Goal: Task Accomplishment & Management: Manage account settings

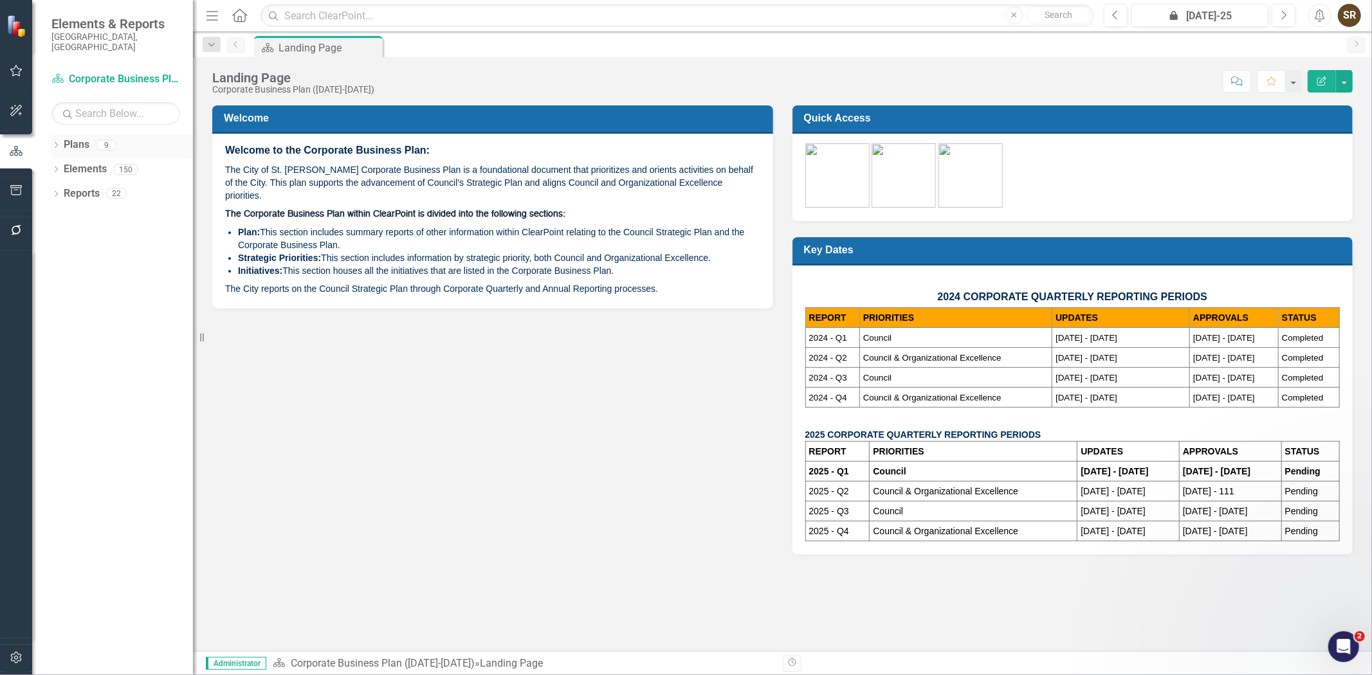
click at [52, 143] on icon "Dropdown" at bounding box center [55, 146] width 9 height 7
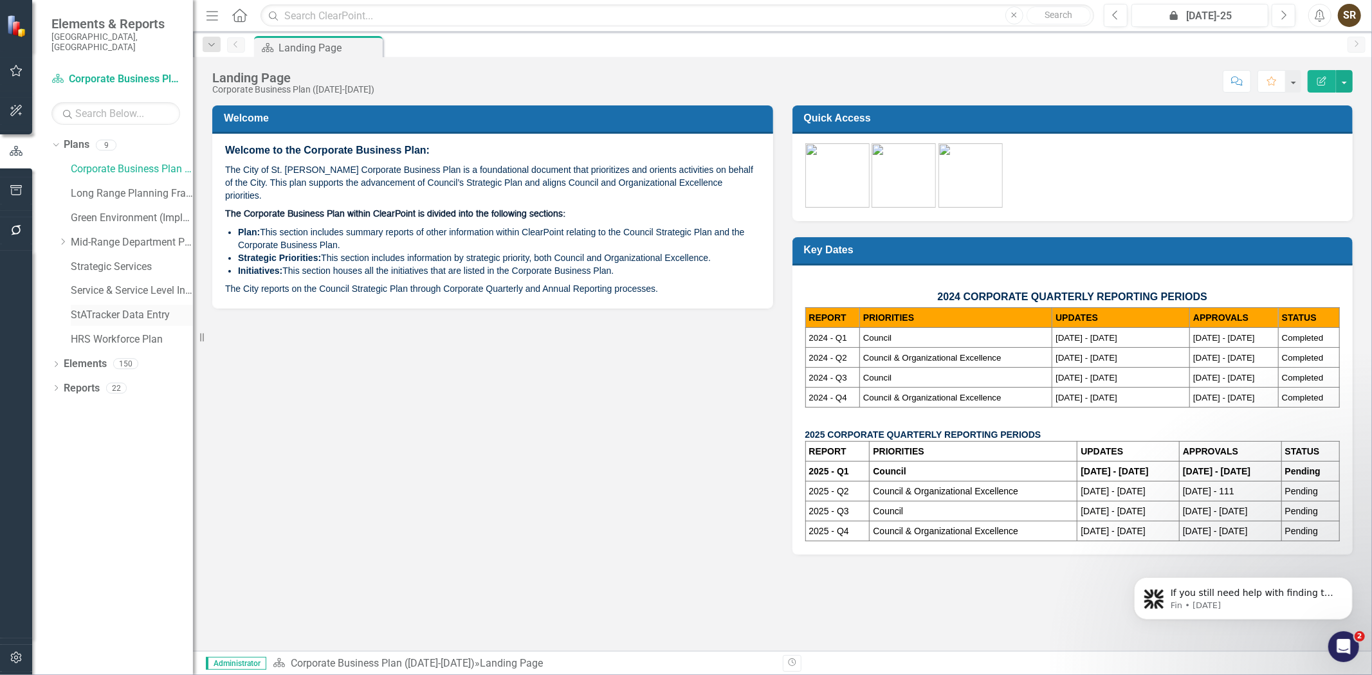
click at [95, 308] on link "StATracker Data Entry" at bounding box center [132, 315] width 122 height 15
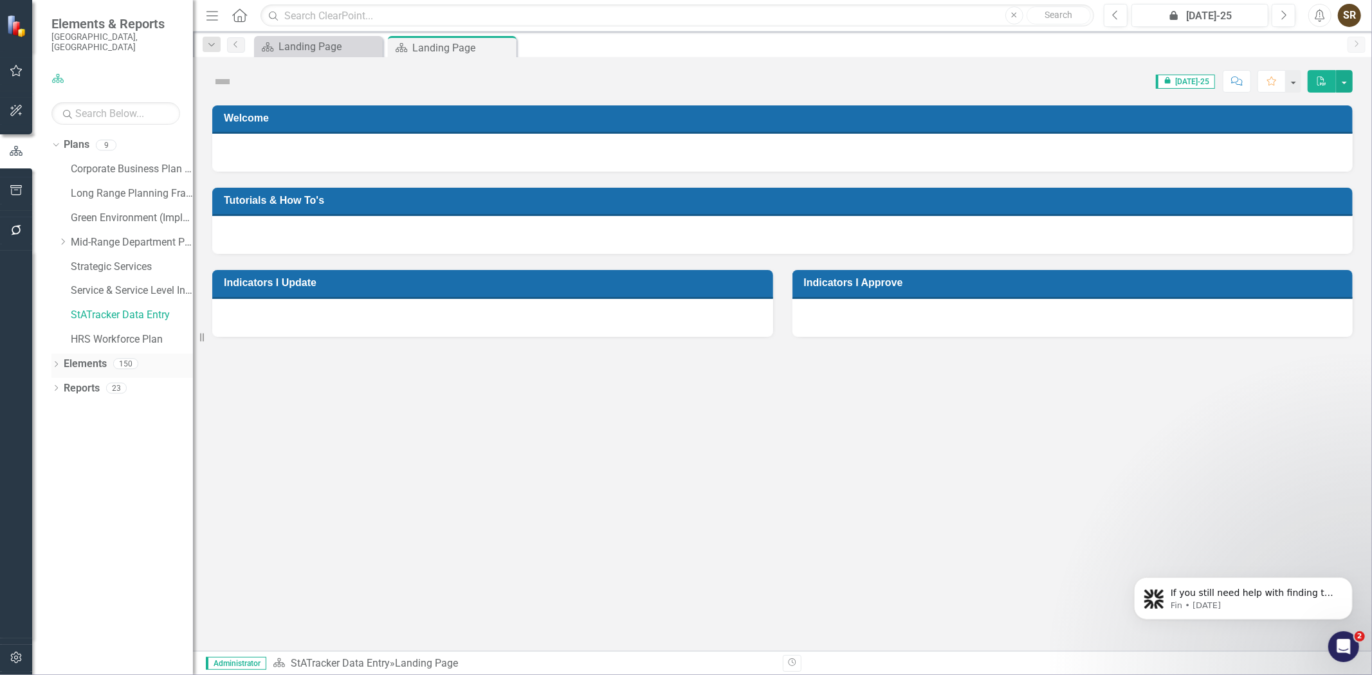
click at [55, 362] on icon "Dropdown" at bounding box center [55, 365] width 9 height 7
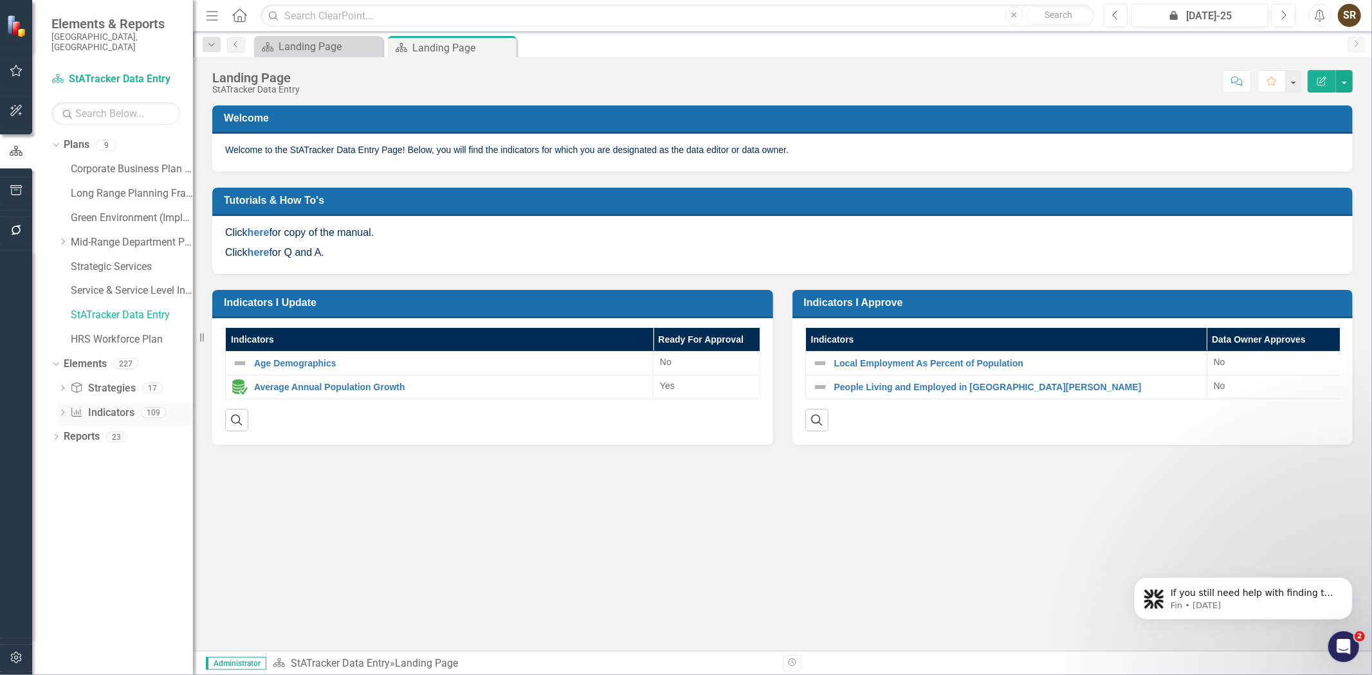
click at [100, 406] on link "Indicator Indicators" at bounding box center [102, 413] width 64 height 15
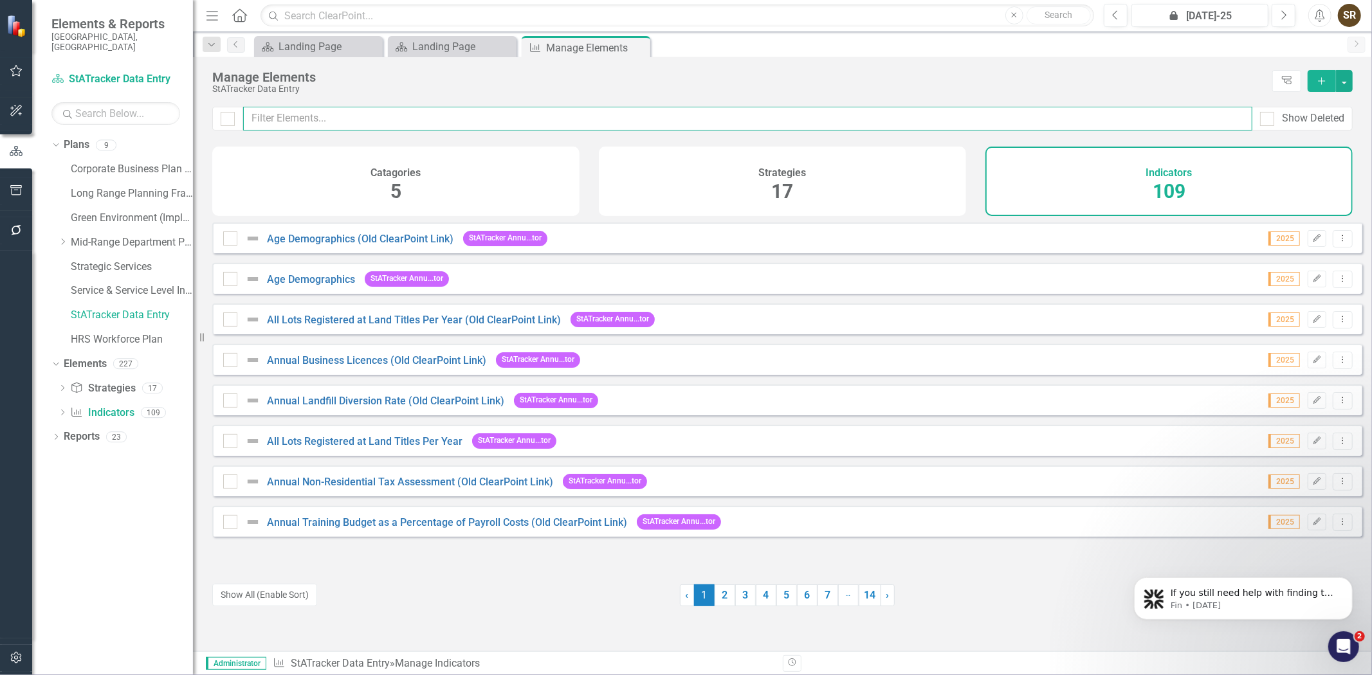
click at [311, 116] on input "text" at bounding box center [747, 119] width 1009 height 24
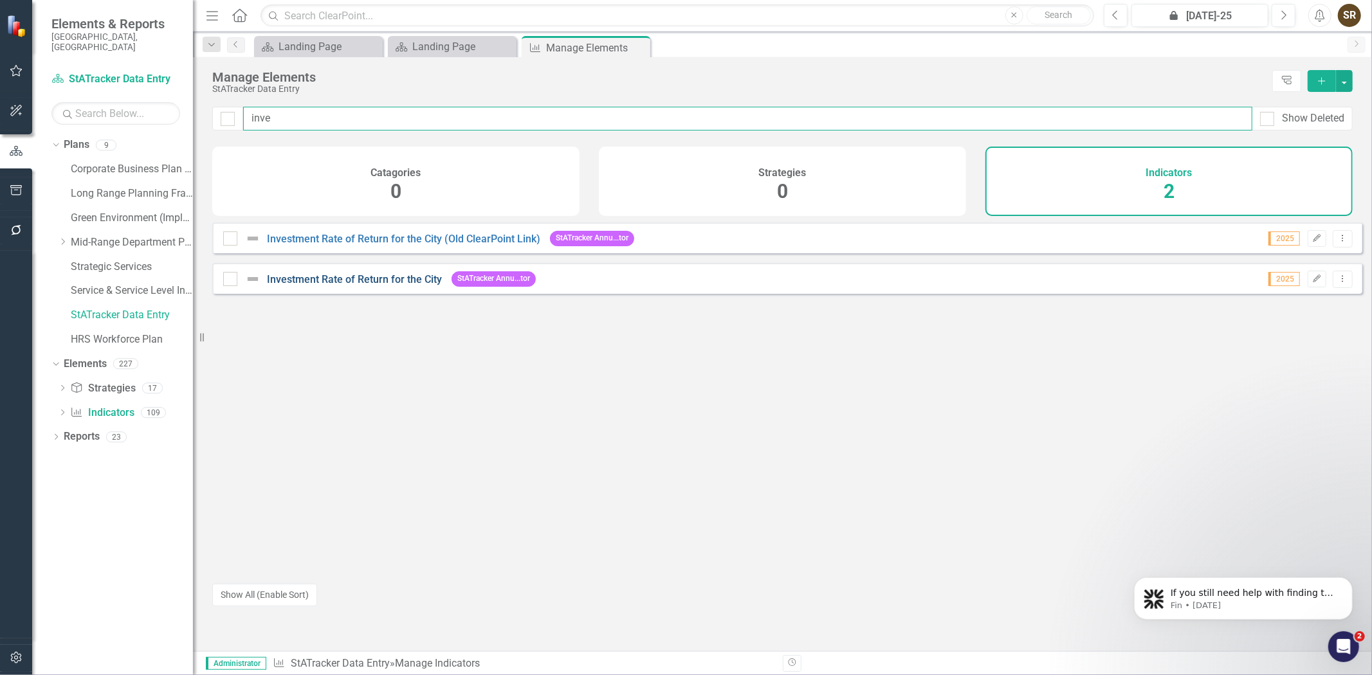
type input "inve"
click at [408, 286] on link "Investment Rate of Return for the City" at bounding box center [354, 279] width 175 height 12
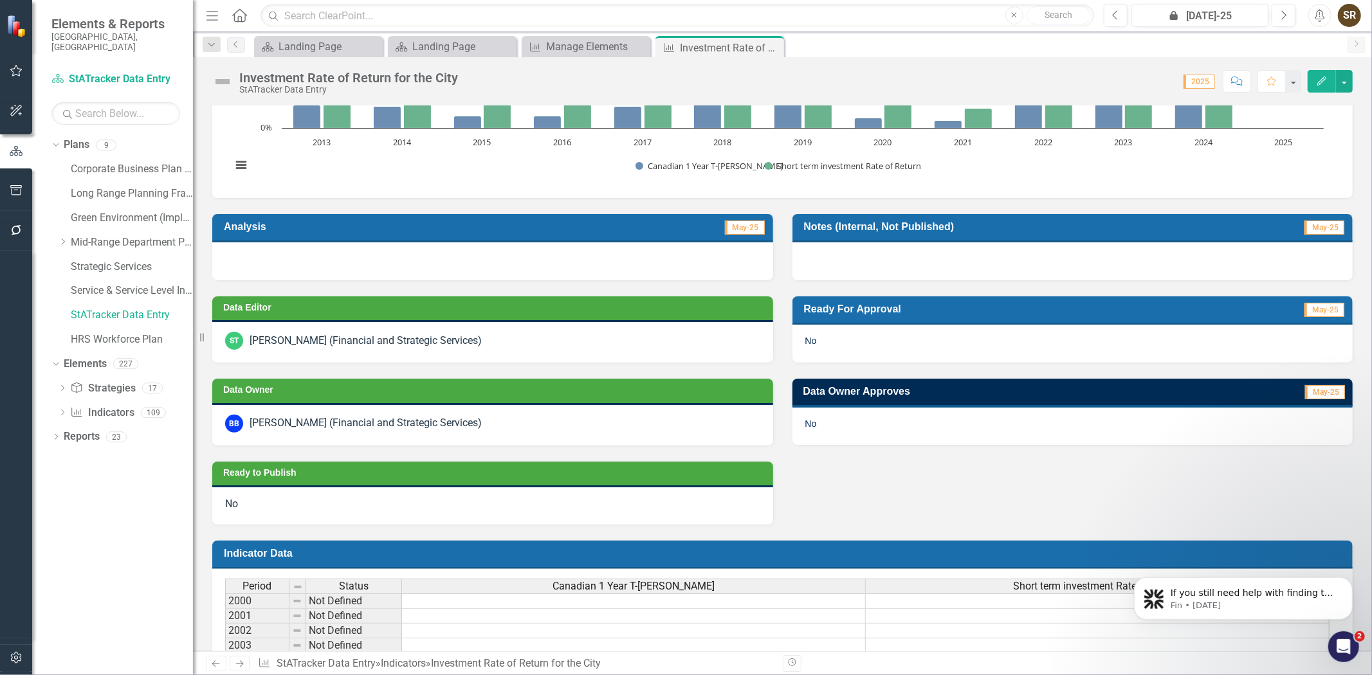
scroll to position [252, 0]
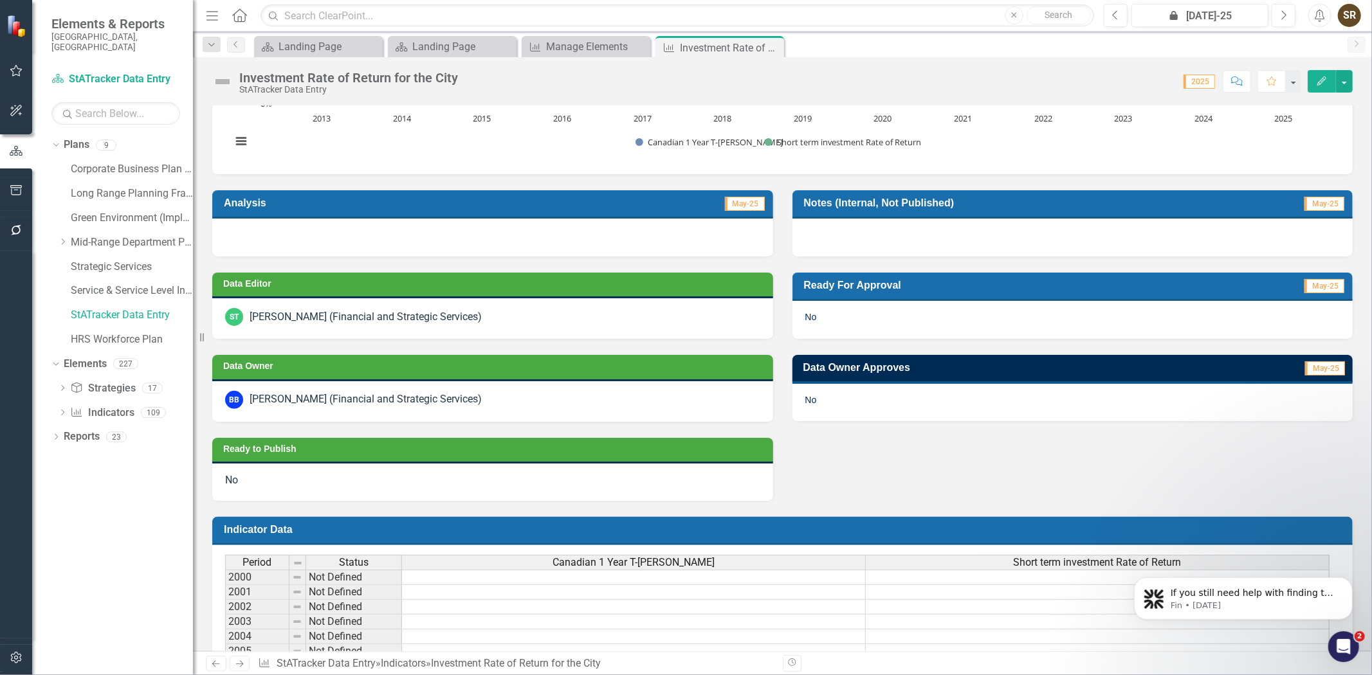
click at [1319, 82] on icon "Edit" at bounding box center [1322, 81] width 12 height 9
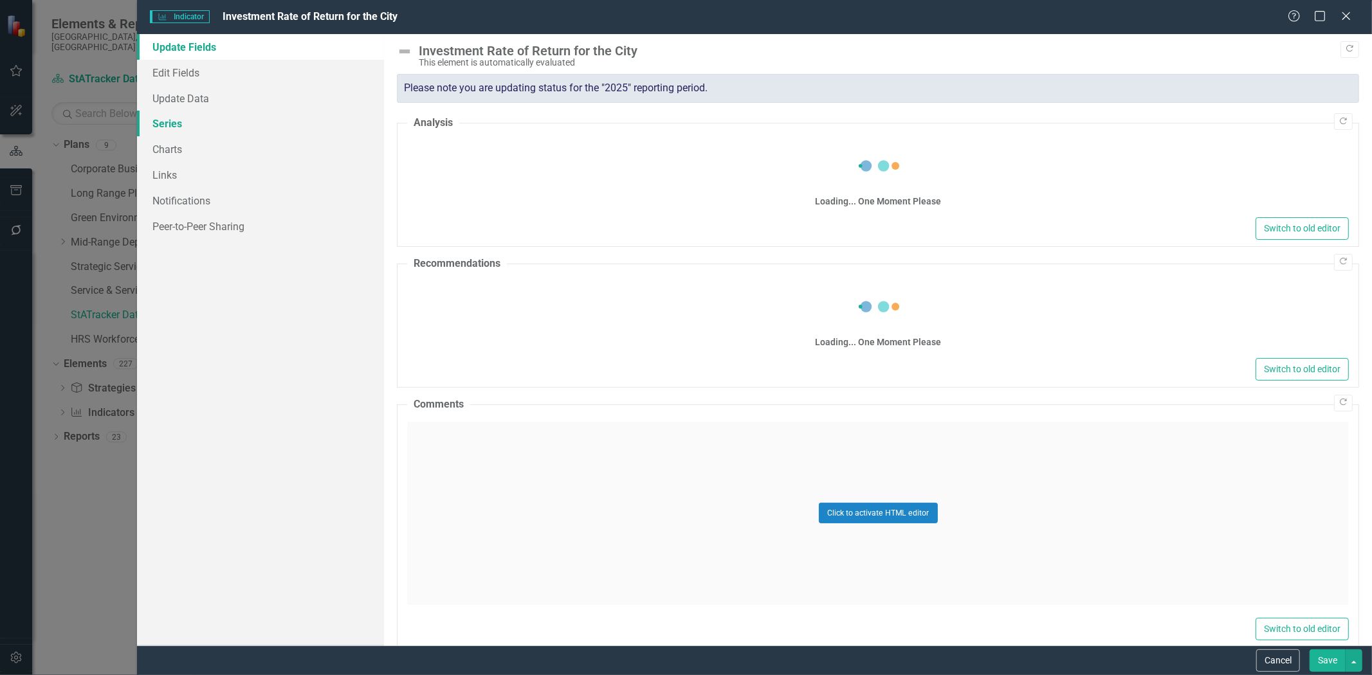
click at [174, 125] on link "Series" at bounding box center [260, 124] width 247 height 26
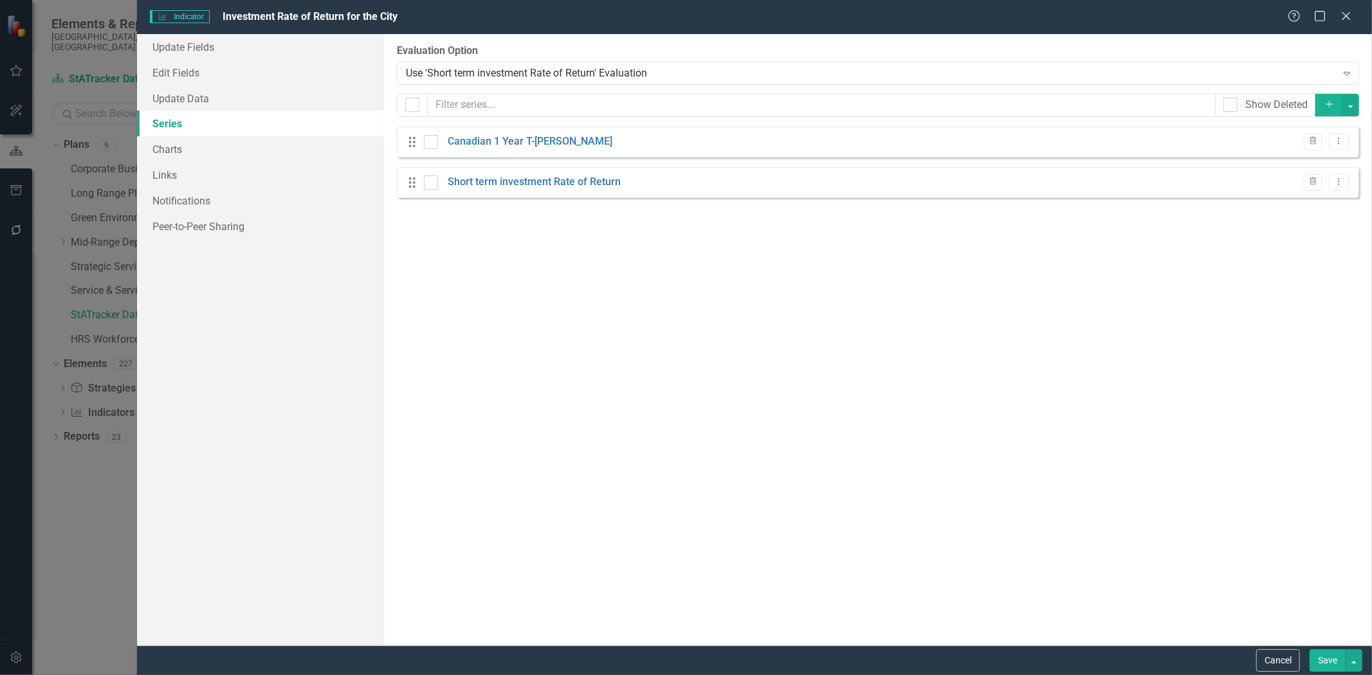
checkbox input "false"
click at [1326, 104] on icon "Add" at bounding box center [1330, 104] width 12 height 9
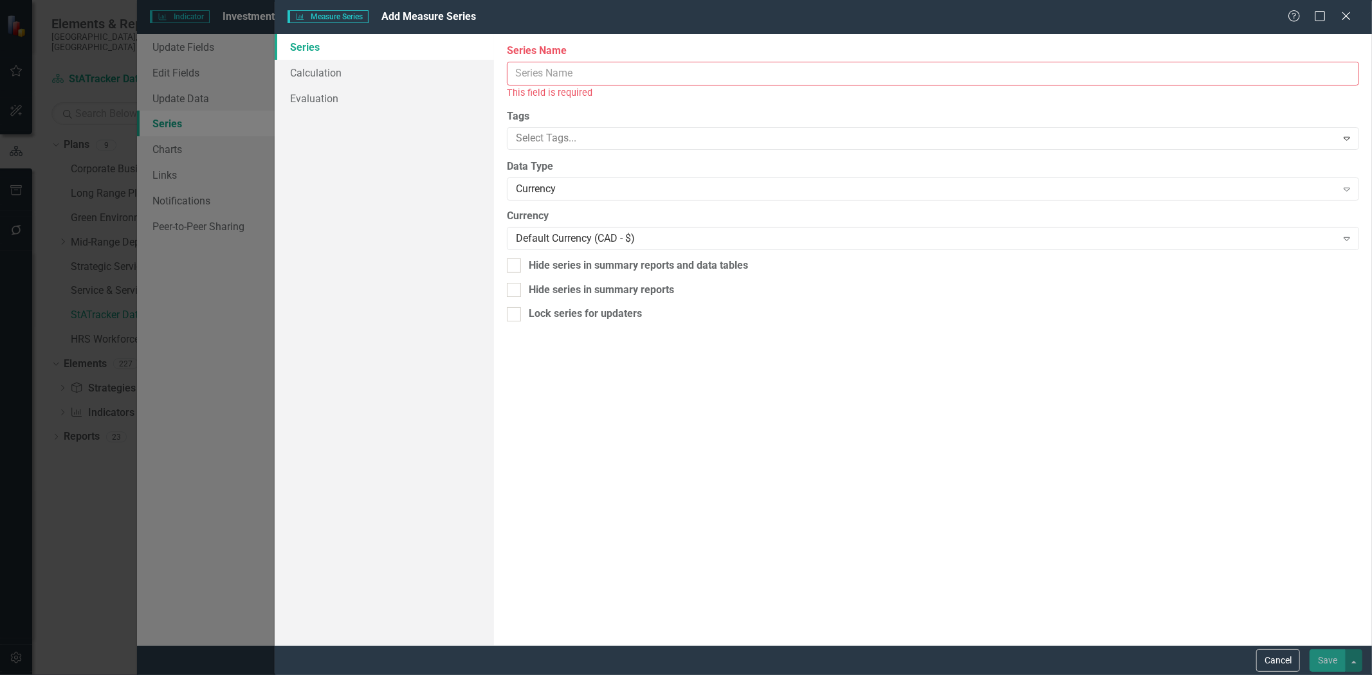
click at [605, 73] on input "Series Name" at bounding box center [933, 74] width 852 height 24
paste input "Long term Investment Rate of Return"
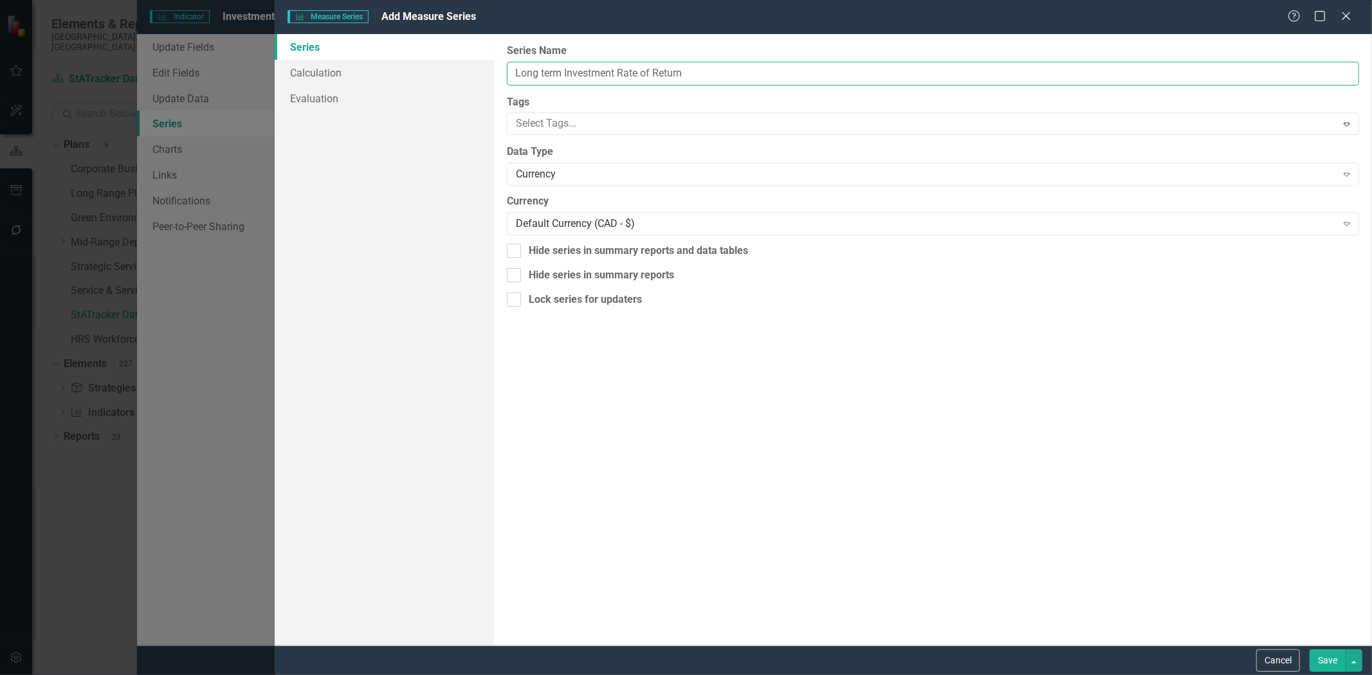
type input "Long term Investment Rate of Return"
click at [603, 170] on div "Currency" at bounding box center [926, 174] width 821 height 15
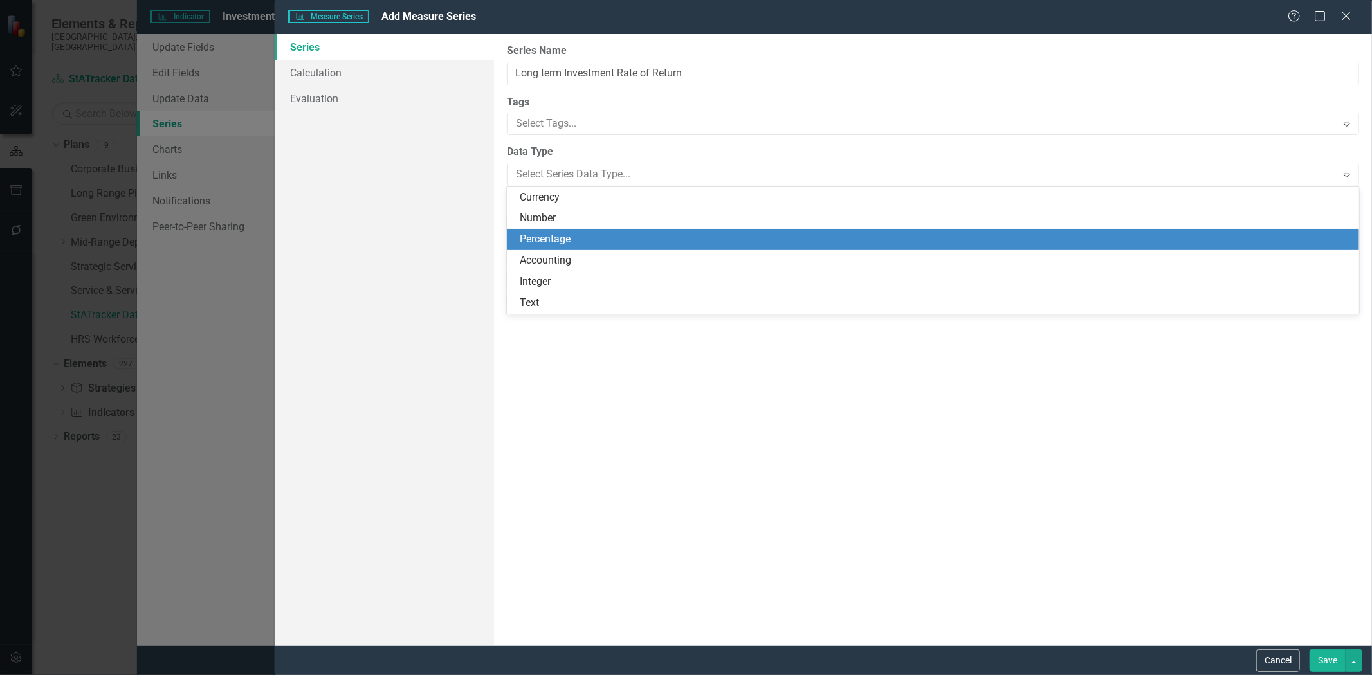
click at [595, 232] on div "Percentage" at bounding box center [933, 239] width 852 height 21
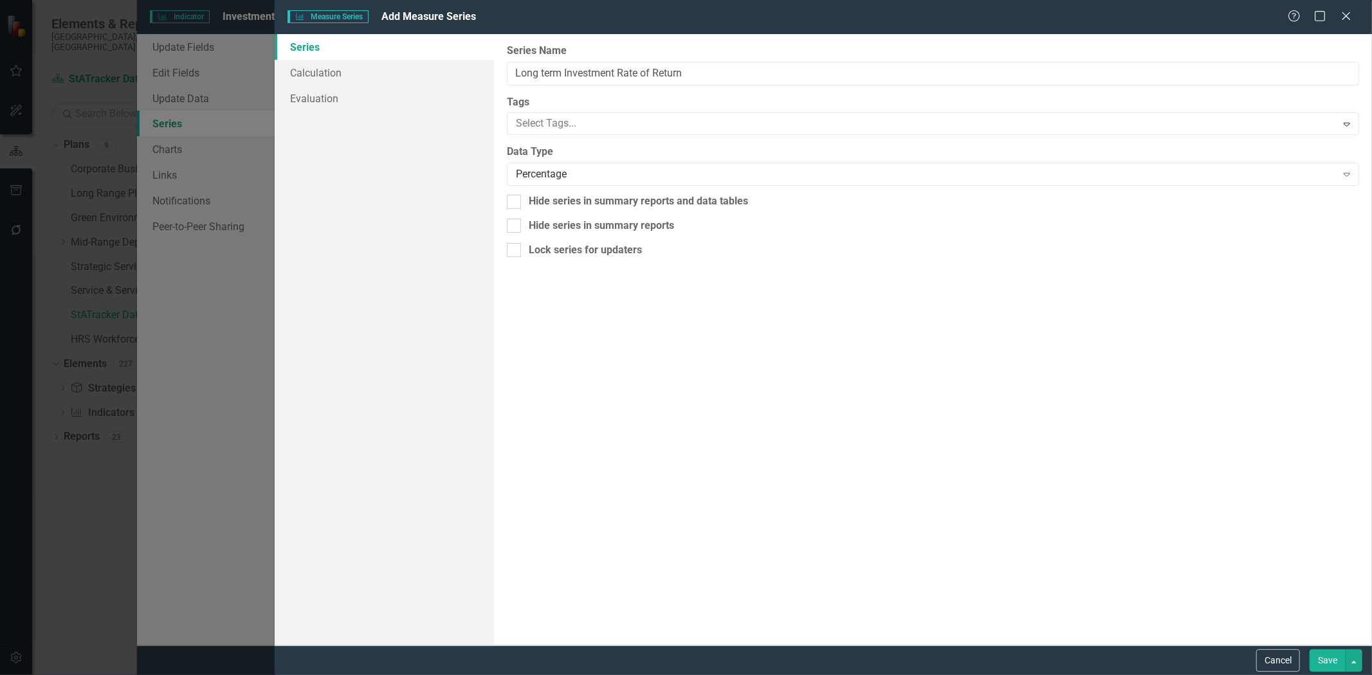
click at [1319, 659] on button "Save" at bounding box center [1328, 661] width 36 height 23
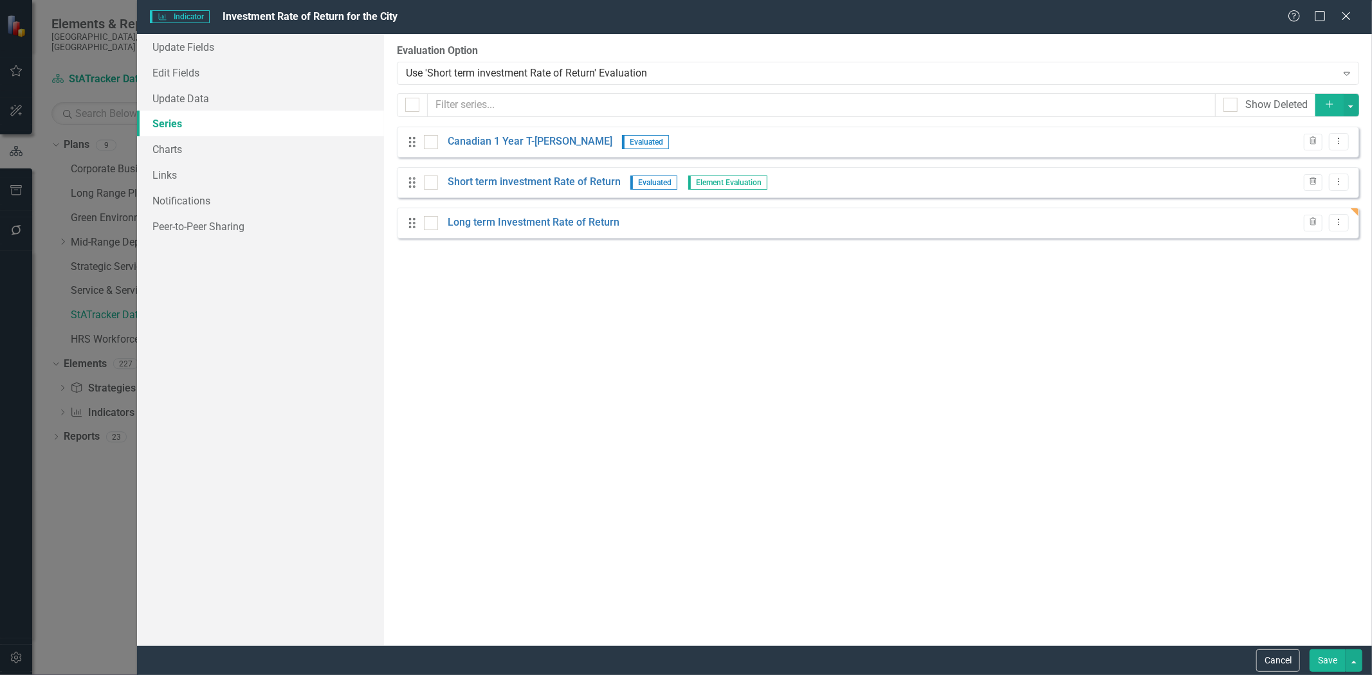
click at [1328, 107] on icon "Add" at bounding box center [1330, 104] width 12 height 9
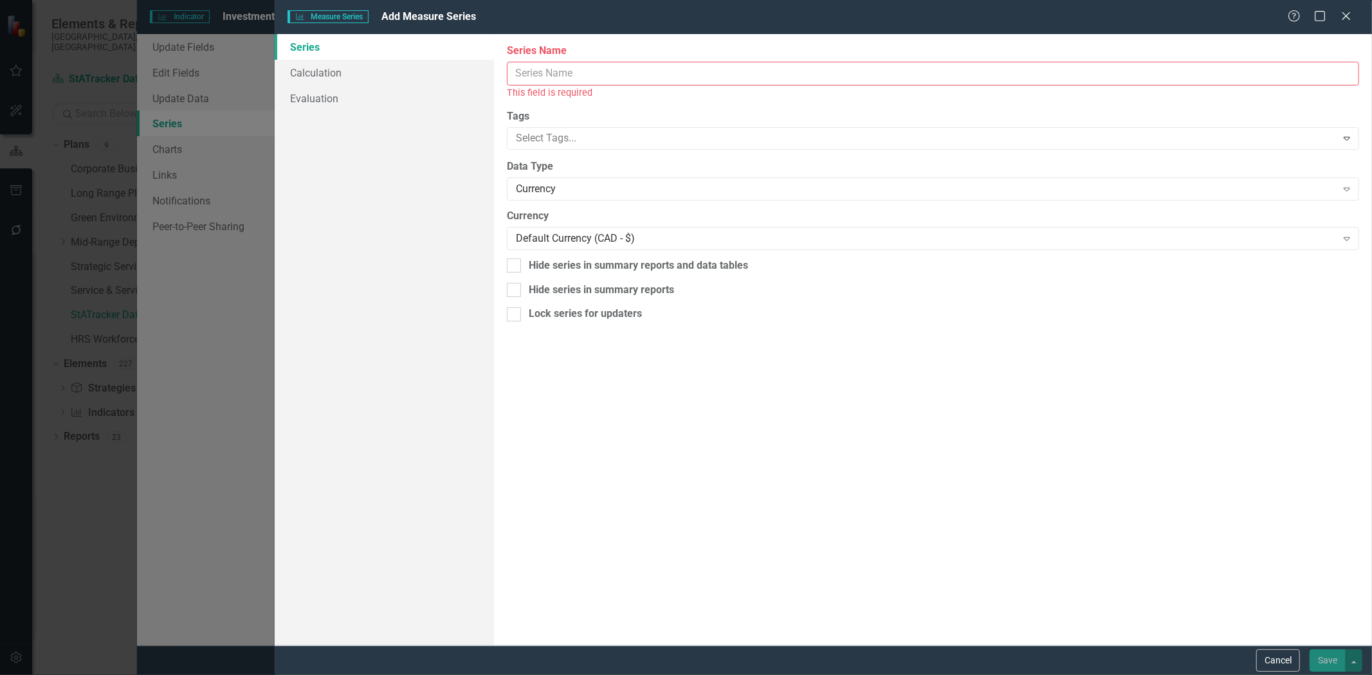
click at [573, 75] on input "Series Name" at bounding box center [933, 74] width 852 height 24
paste input "3 Year Gov of Canada Benchmark Bond Rate"
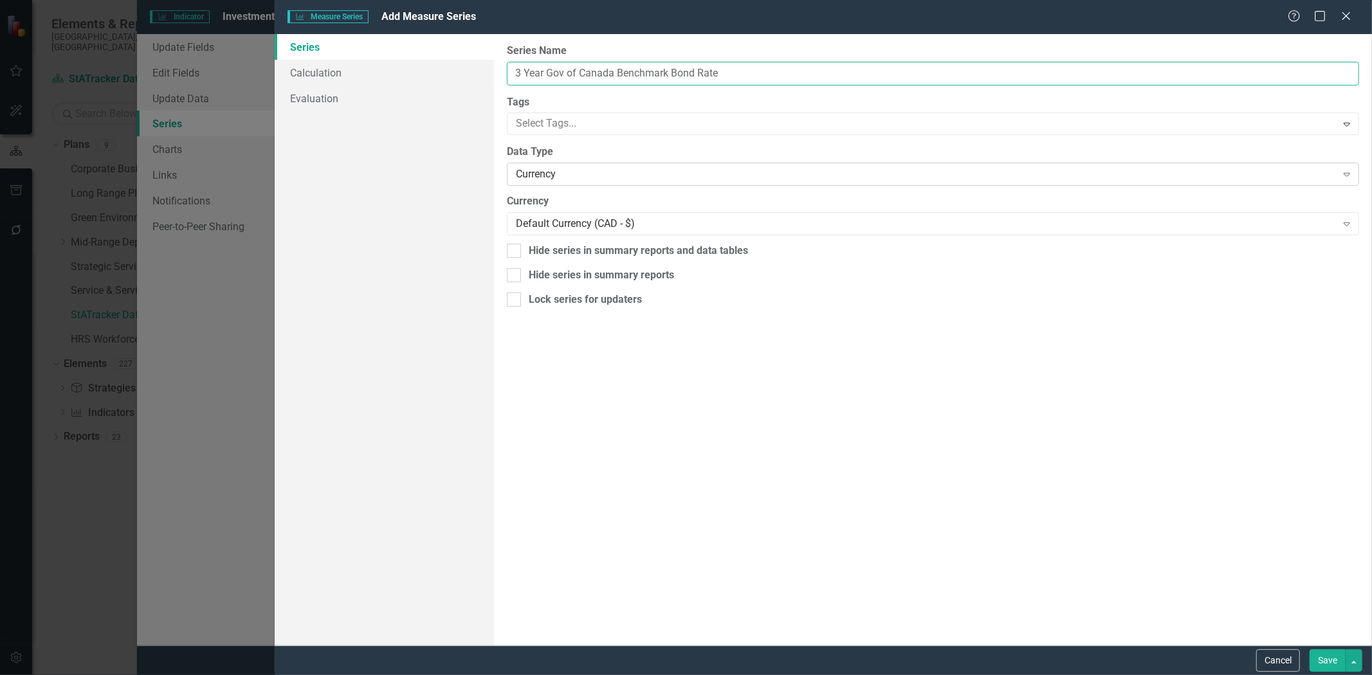
type input "3 Year Gov of Canada Benchmark Bond Rate"
click at [589, 178] on div "Currency" at bounding box center [926, 174] width 821 height 15
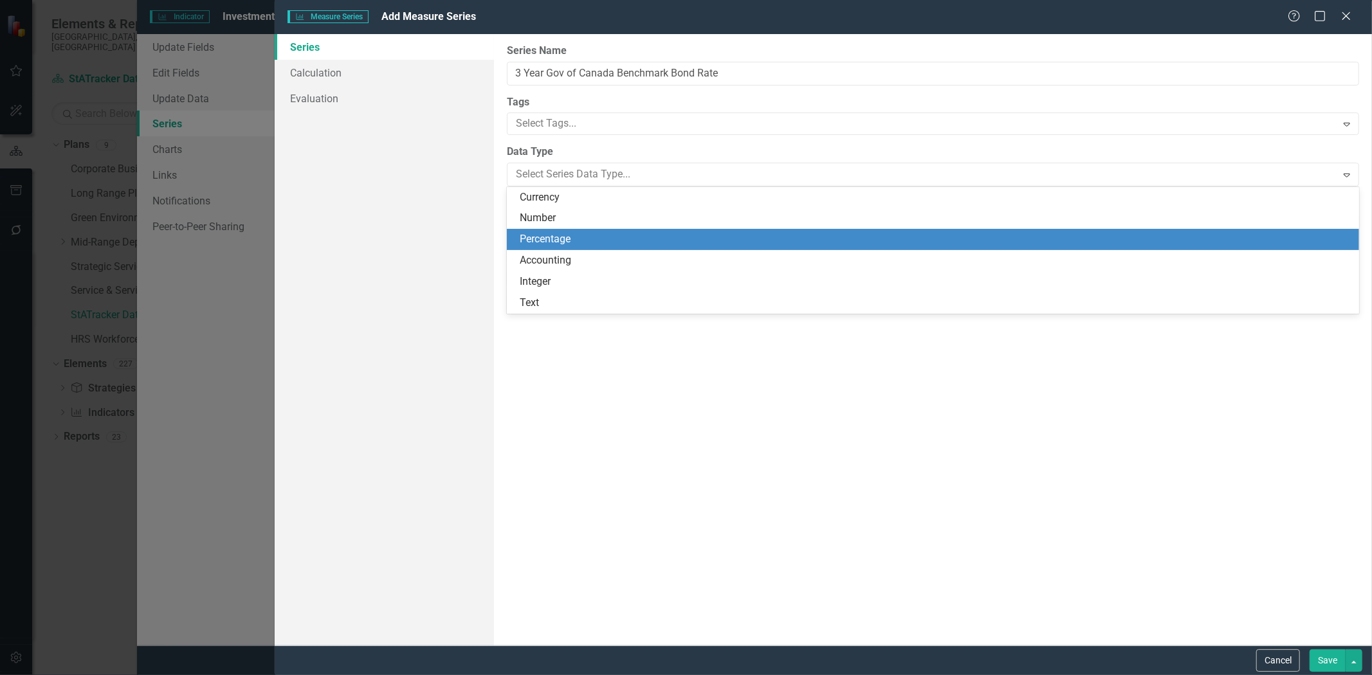
click at [573, 241] on div "Percentage" at bounding box center [936, 239] width 832 height 15
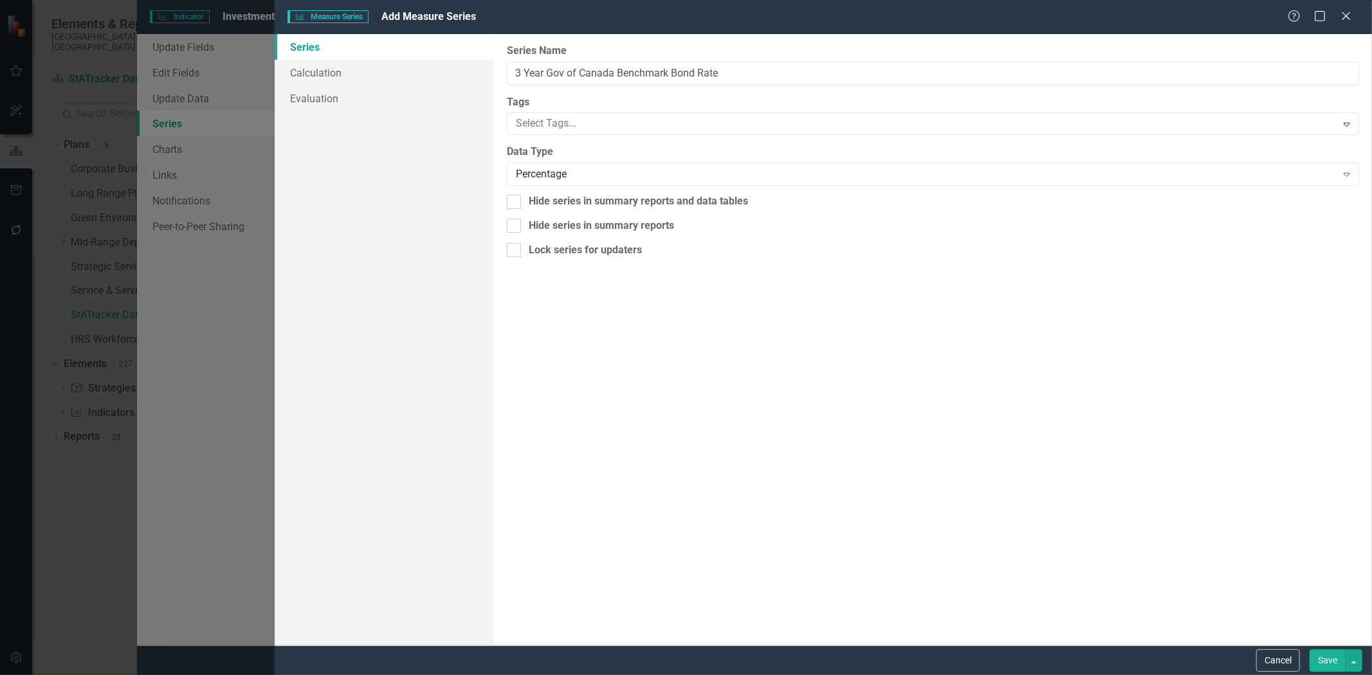
click at [1320, 658] on button "Save" at bounding box center [1328, 661] width 36 height 23
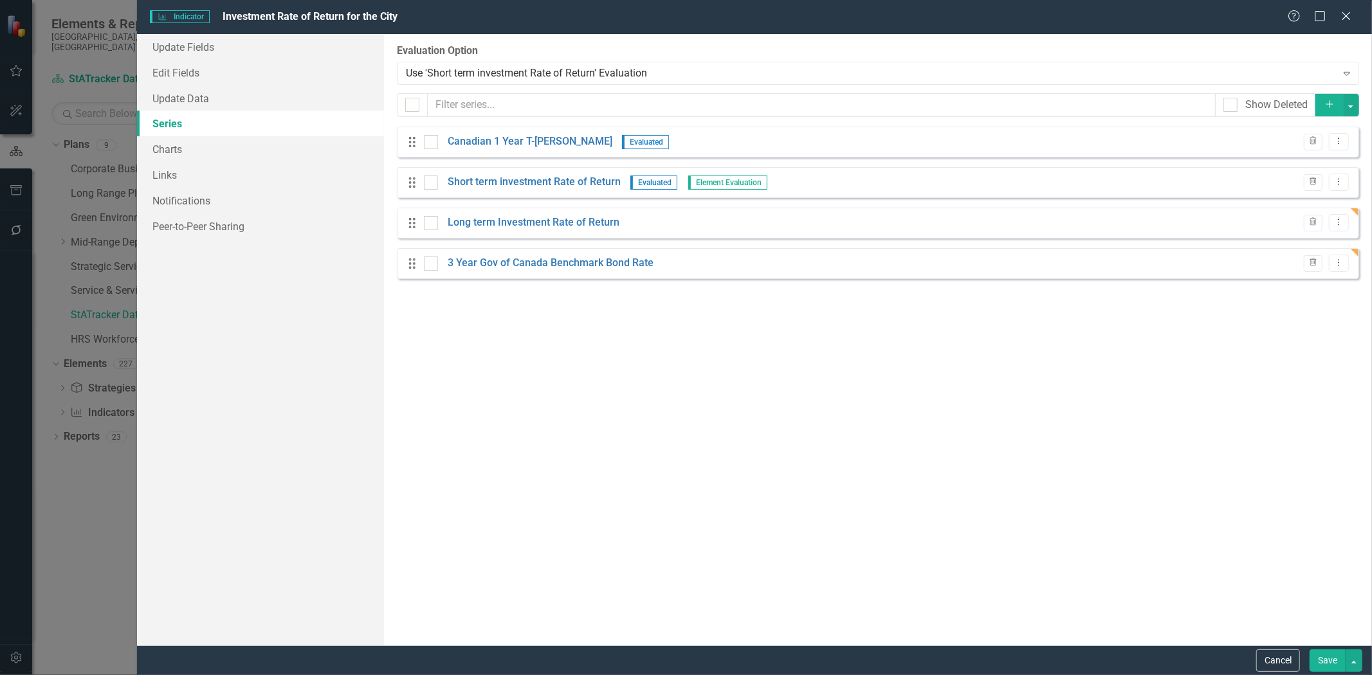
click at [1326, 109] on button "Add" at bounding box center [1330, 105] width 28 height 23
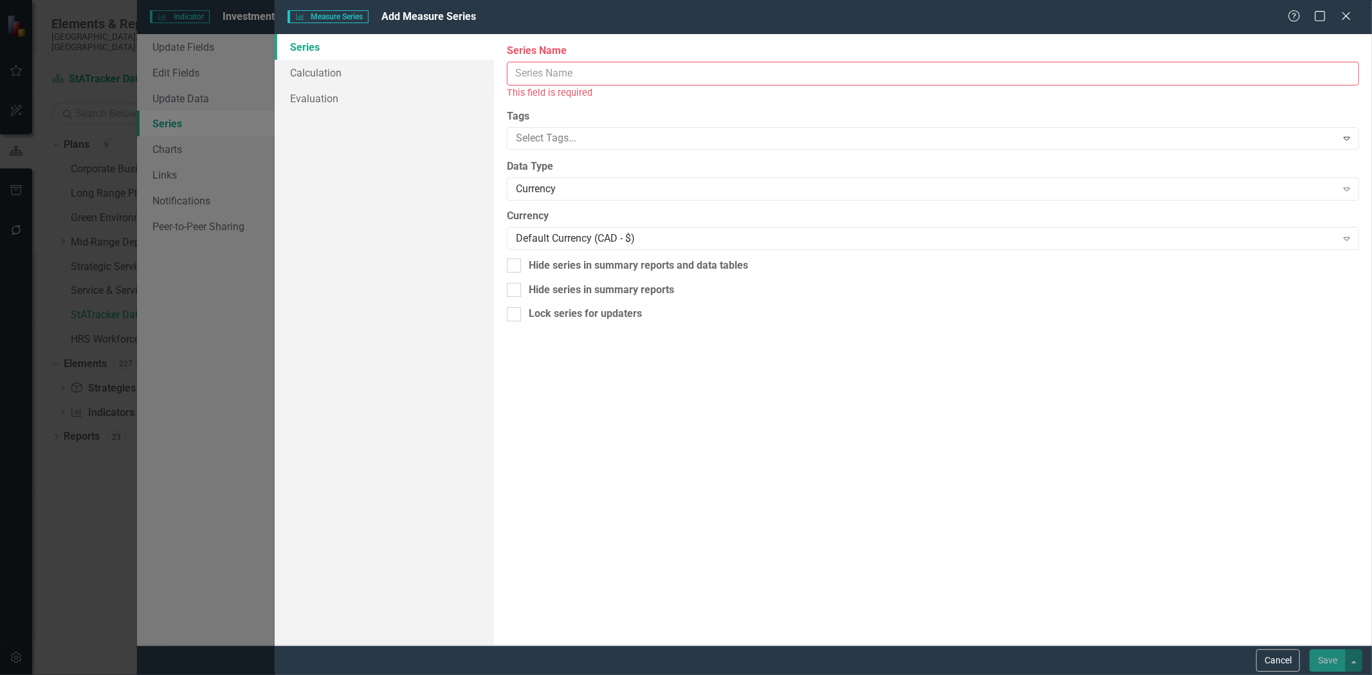
click at [547, 73] on input "Series Name" at bounding box center [933, 74] width 852 height 24
paste input "7 Year Gov of Canada Benchmark Bond Rate"
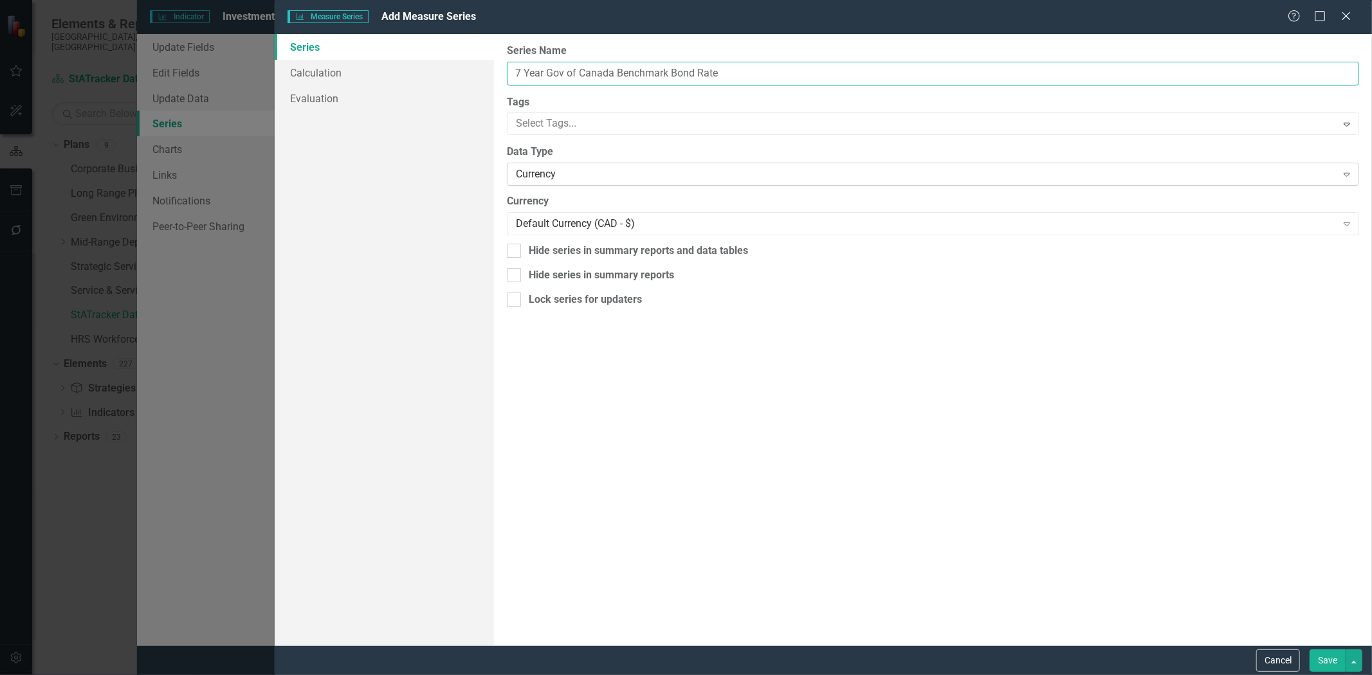
type input "7 Year Gov of Canada Benchmark Bond Rate"
click at [535, 181] on div "Currency" at bounding box center [926, 174] width 821 height 15
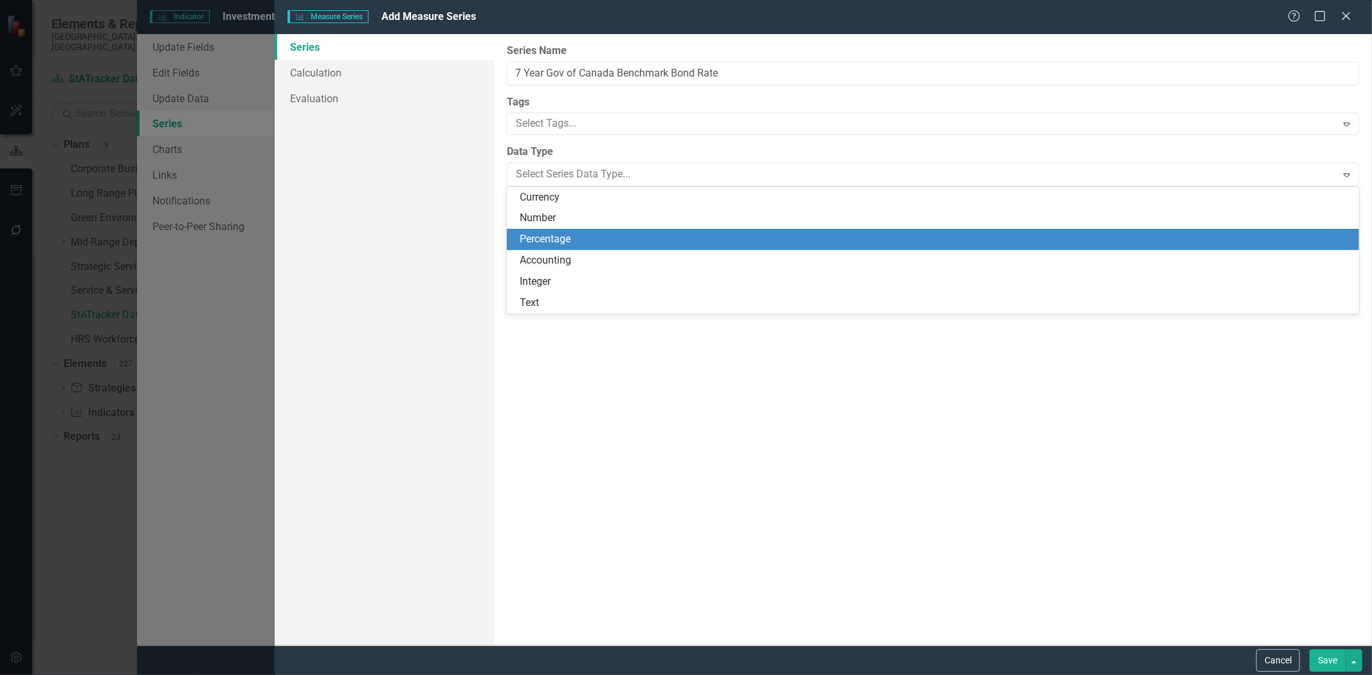
click at [540, 241] on div "Percentage" at bounding box center [936, 239] width 832 height 15
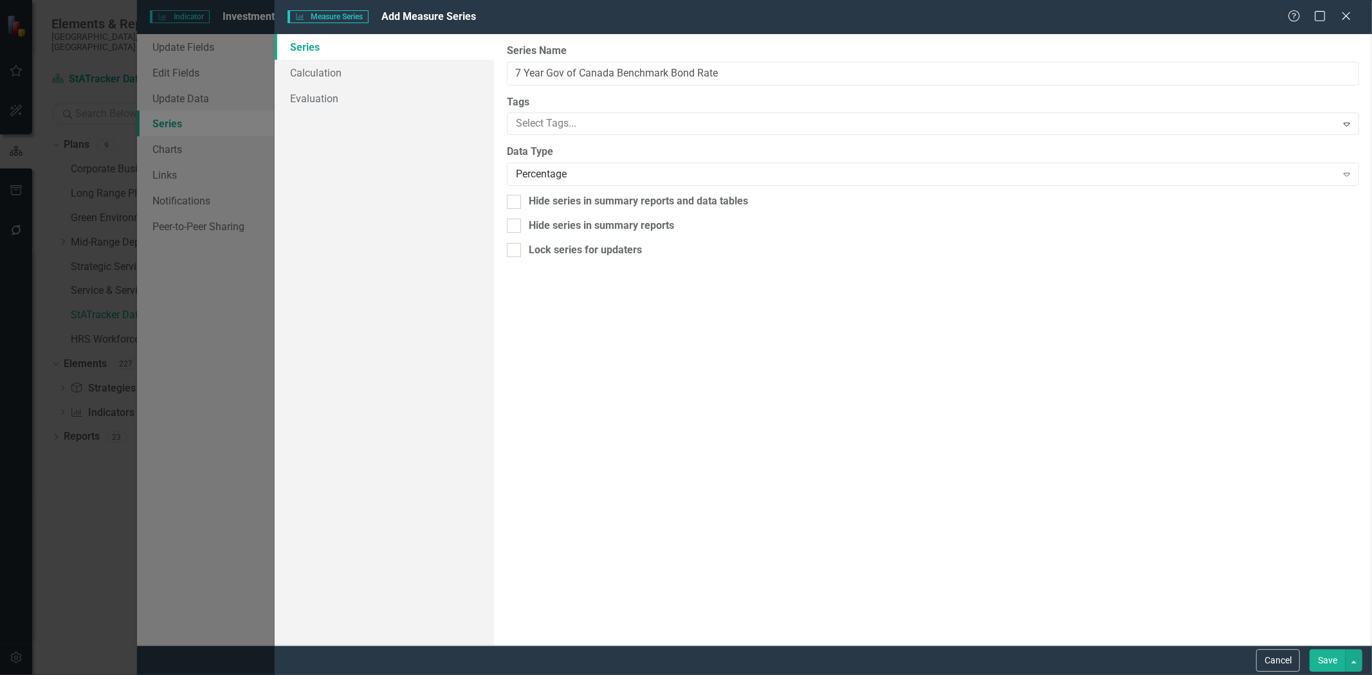
click at [1321, 655] on button "Save" at bounding box center [1328, 661] width 36 height 23
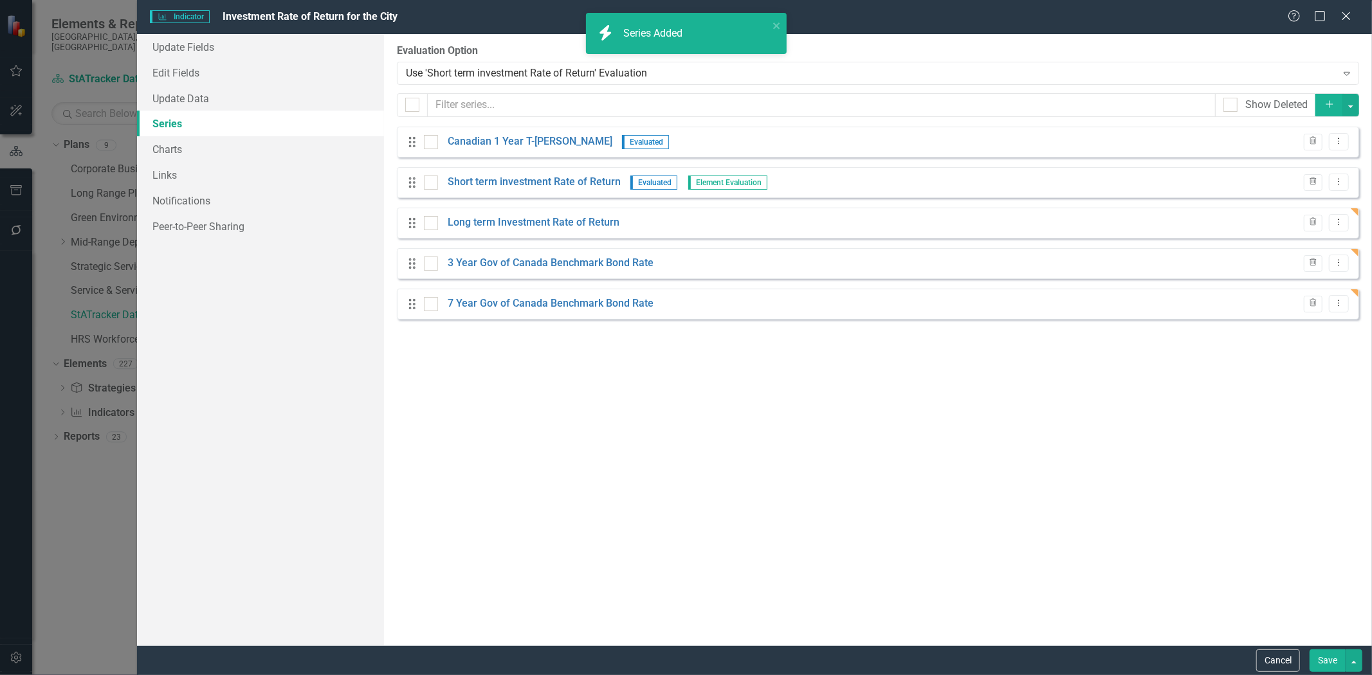
click at [1320, 664] on button "Save" at bounding box center [1328, 661] width 36 height 23
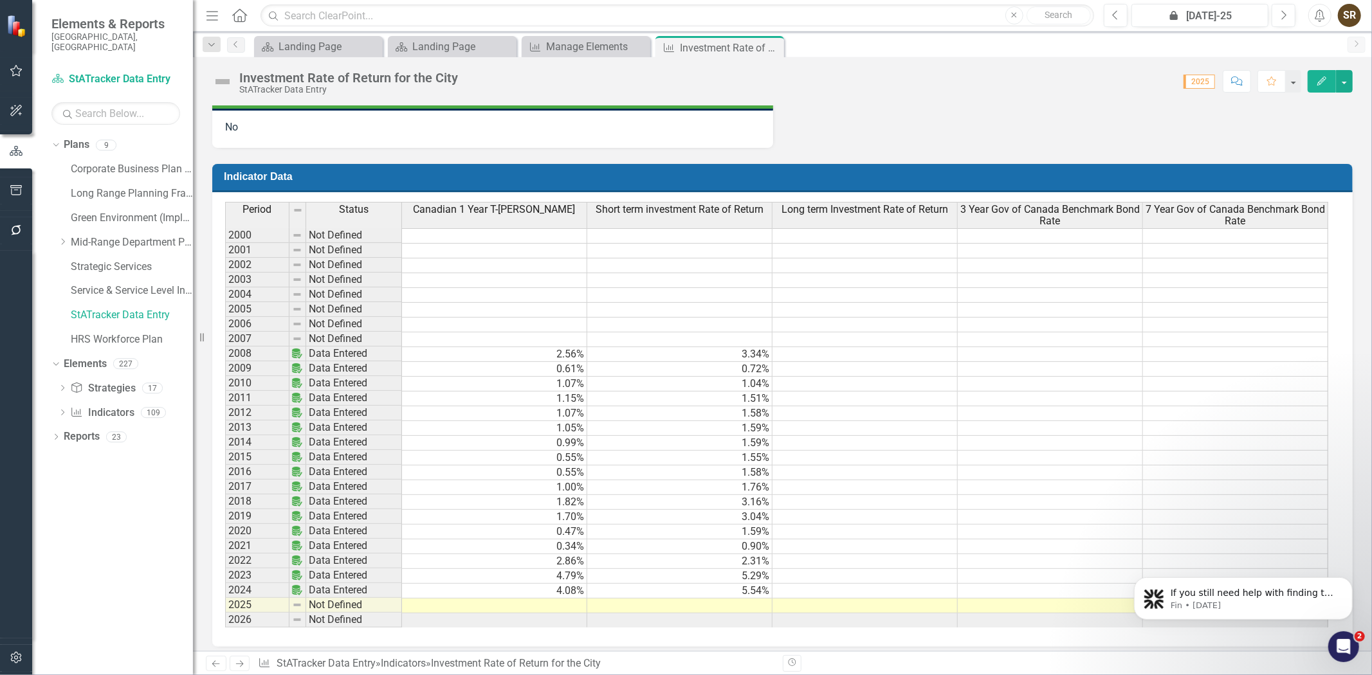
scroll to position [616, 0]
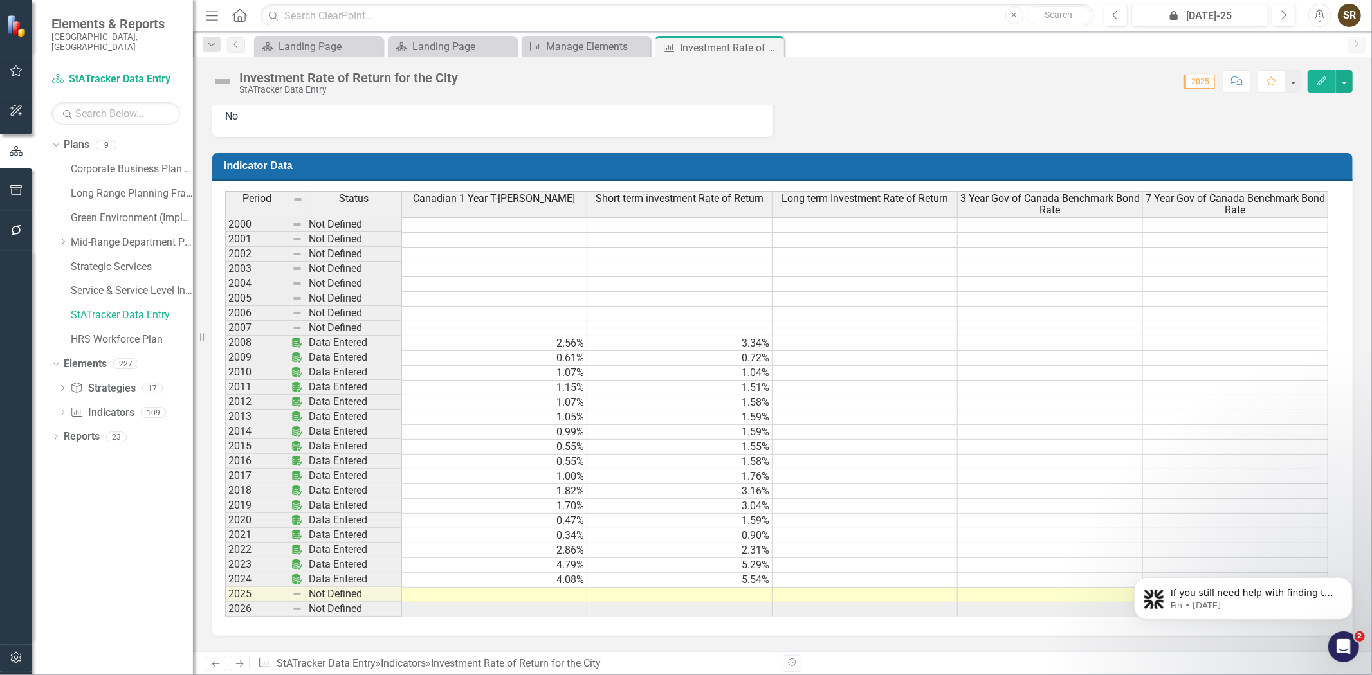
click at [807, 475] on td at bounding box center [865, 477] width 185 height 15
click at [808, 470] on td at bounding box center [865, 477] width 185 height 15
click at [811, 484] on td at bounding box center [865, 491] width 185 height 15
click at [811, 470] on td at bounding box center [865, 477] width 185 height 15
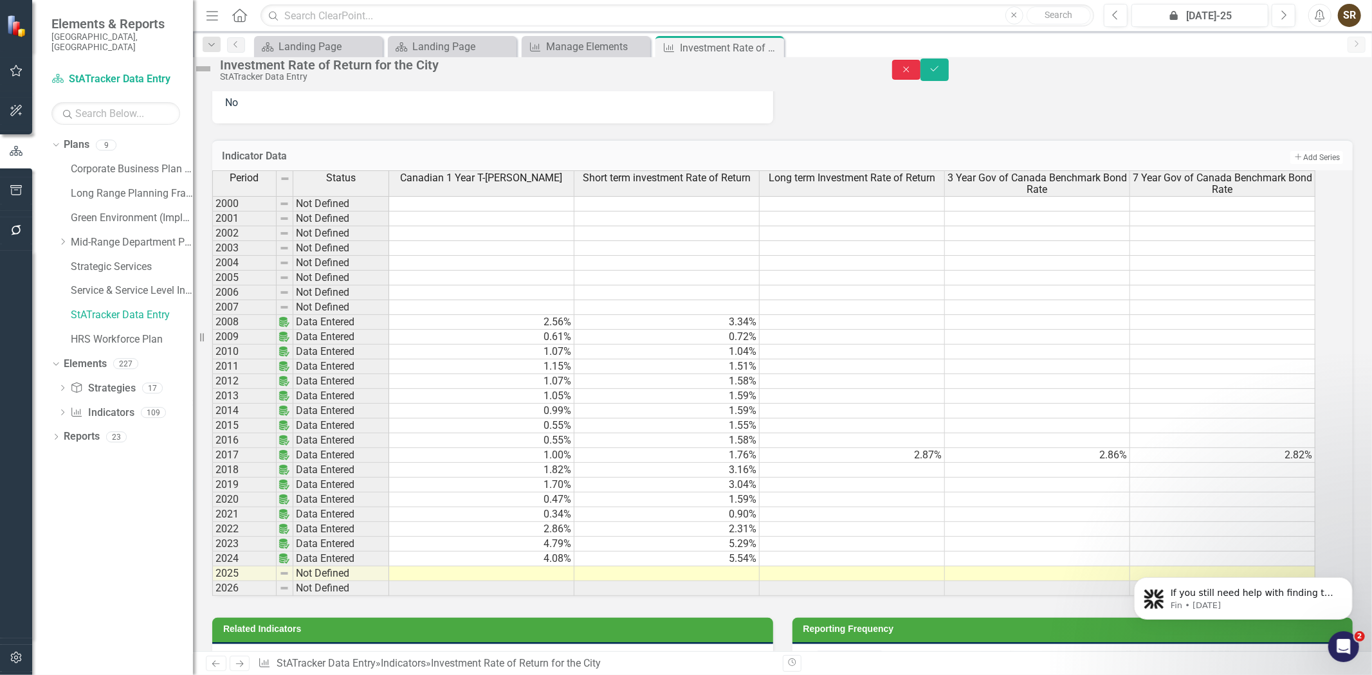
click at [912, 74] on icon "Close" at bounding box center [907, 69] width 12 height 9
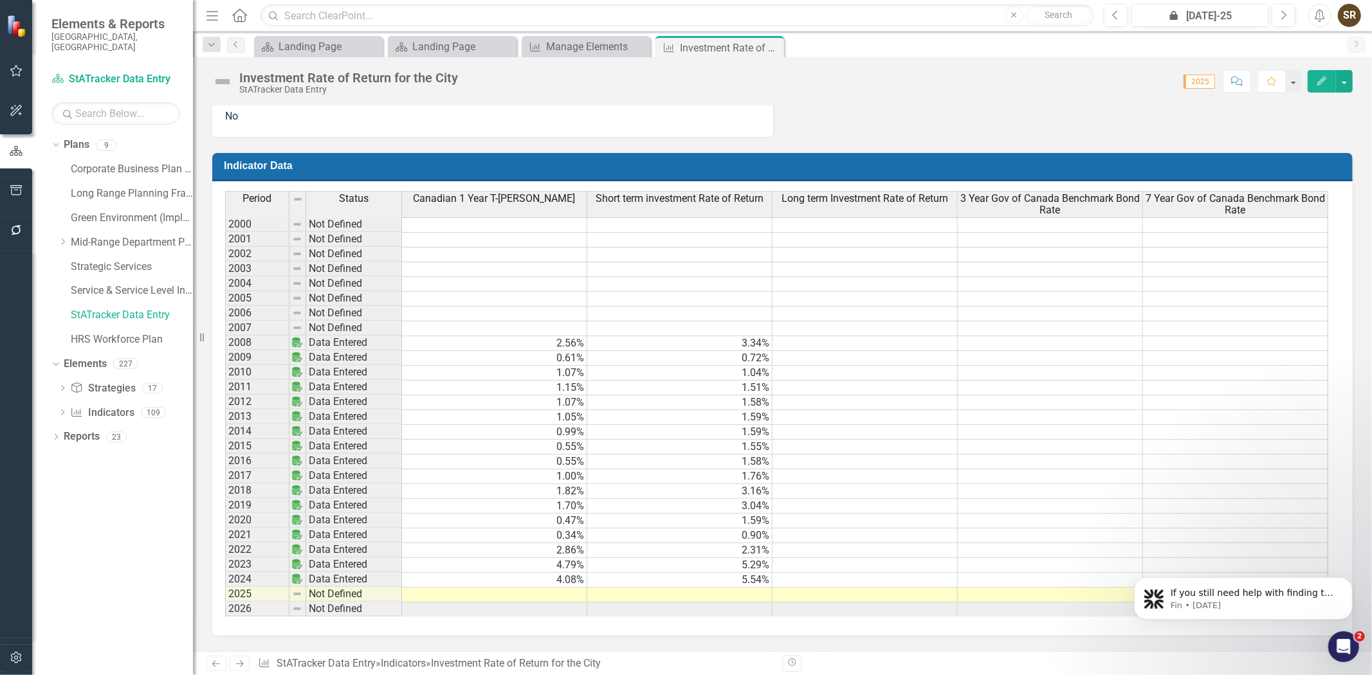
click at [856, 485] on td at bounding box center [865, 491] width 185 height 15
click at [856, 477] on td at bounding box center [865, 477] width 185 height 15
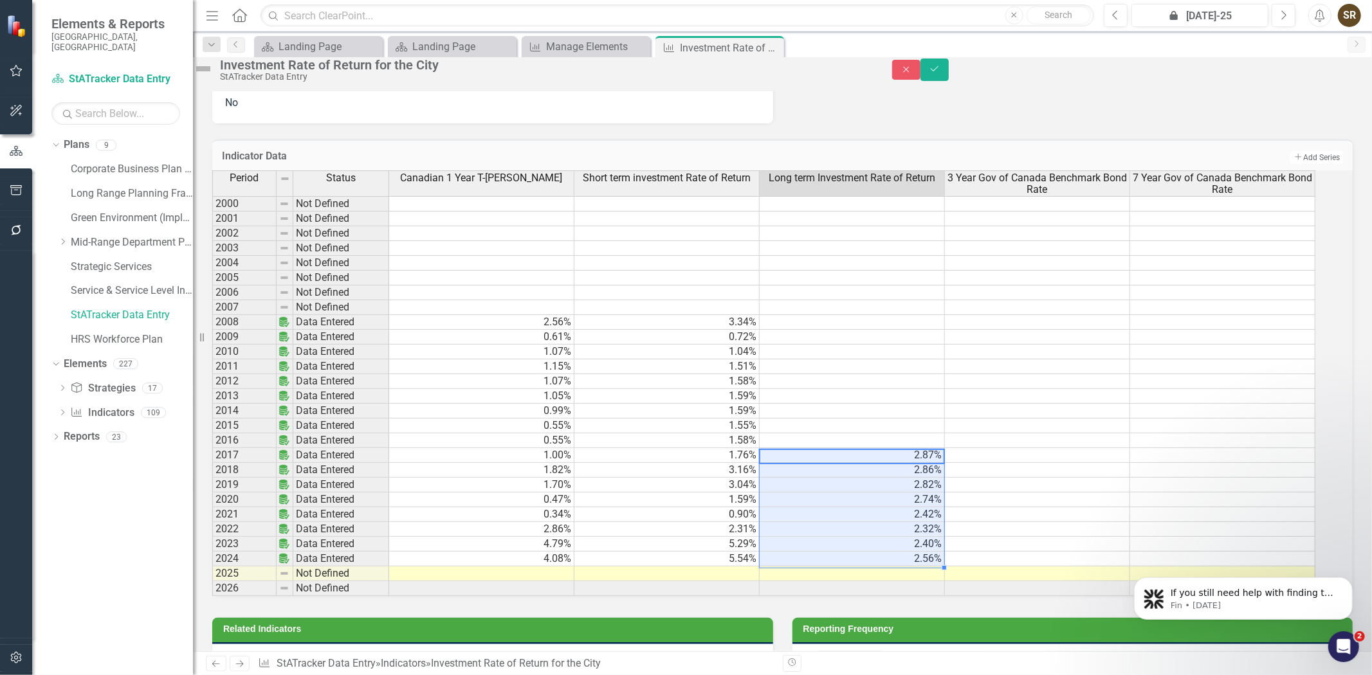
click at [1002, 463] on td at bounding box center [1037, 455] width 185 height 15
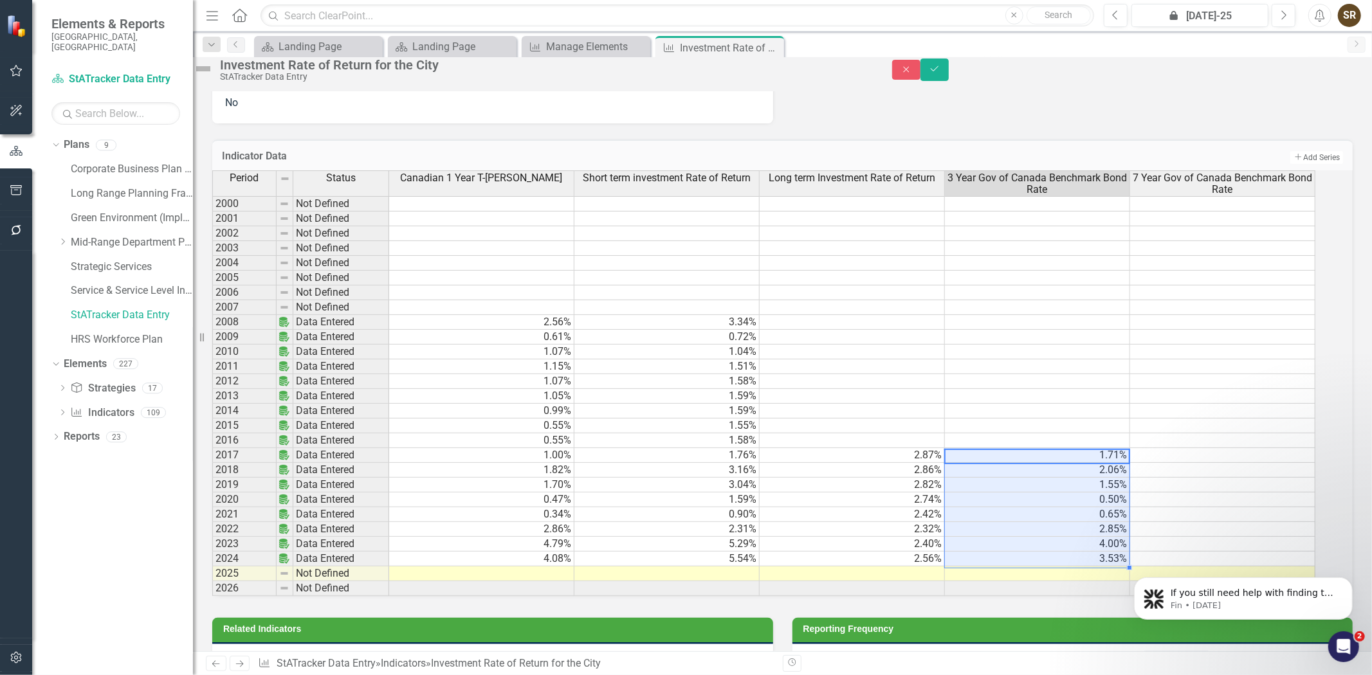
click at [1199, 463] on td at bounding box center [1222, 455] width 185 height 15
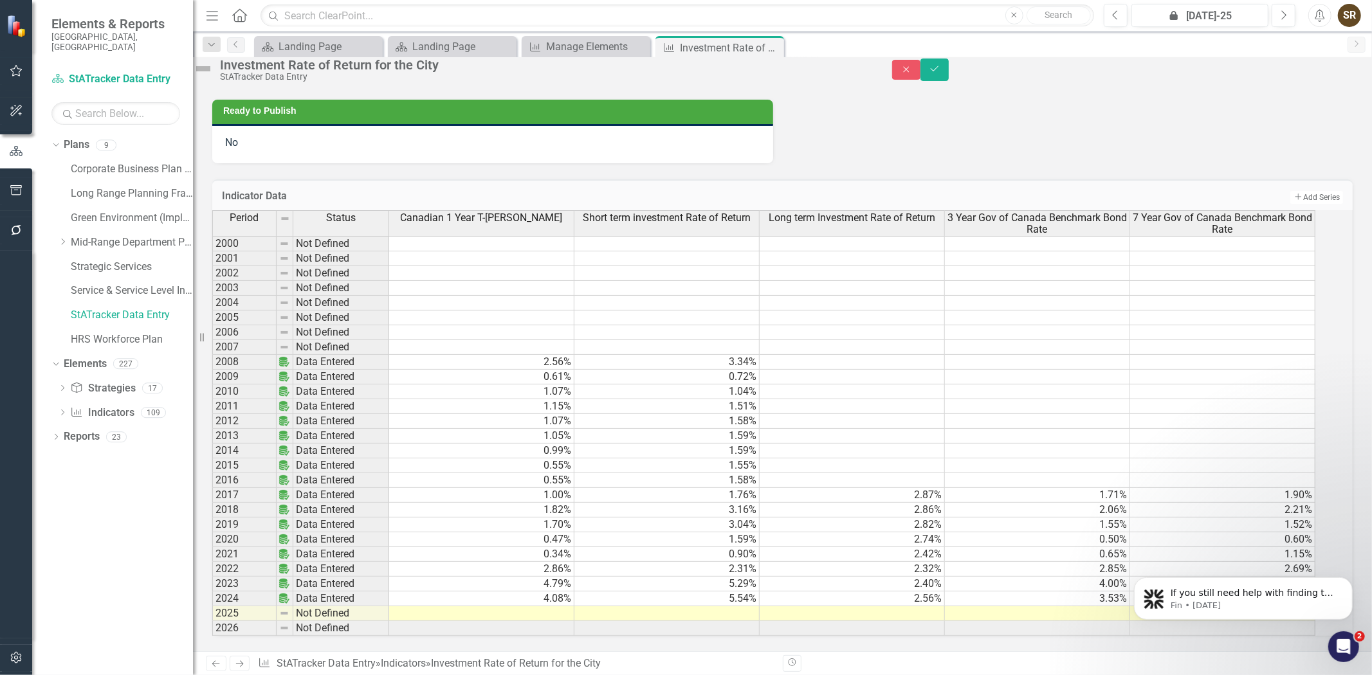
scroll to position [573, 0]
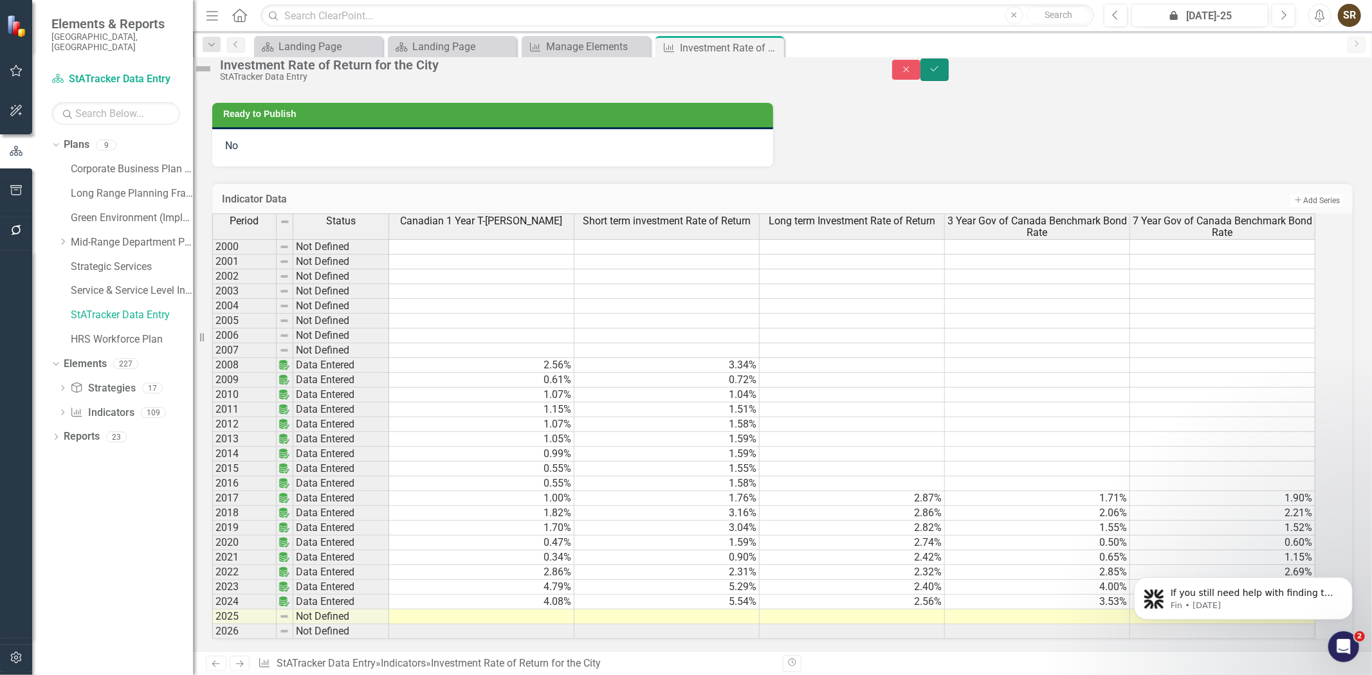
drag, startPoint x: 1334, startPoint y: 77, endPoint x: 1329, endPoint y: 91, distance: 14.5
click at [940, 73] on icon "Save" at bounding box center [935, 68] width 12 height 9
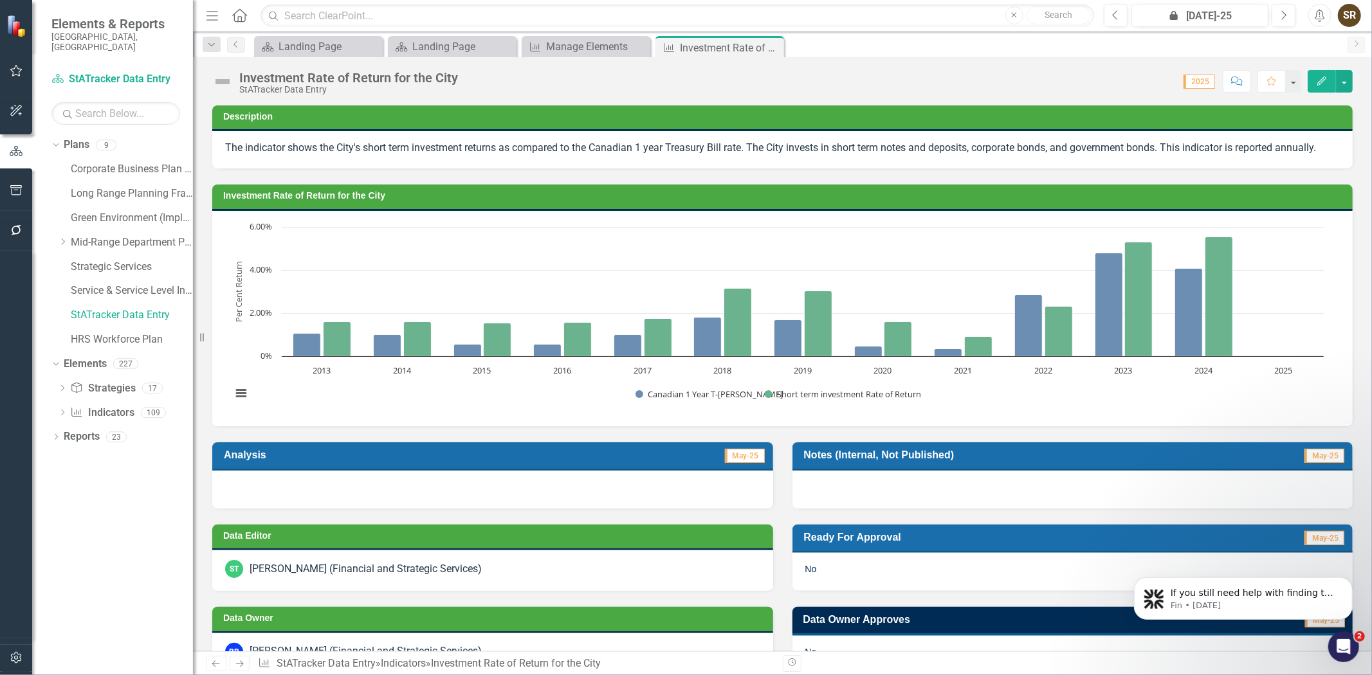
click at [1321, 84] on icon "Edit" at bounding box center [1322, 81] width 12 height 9
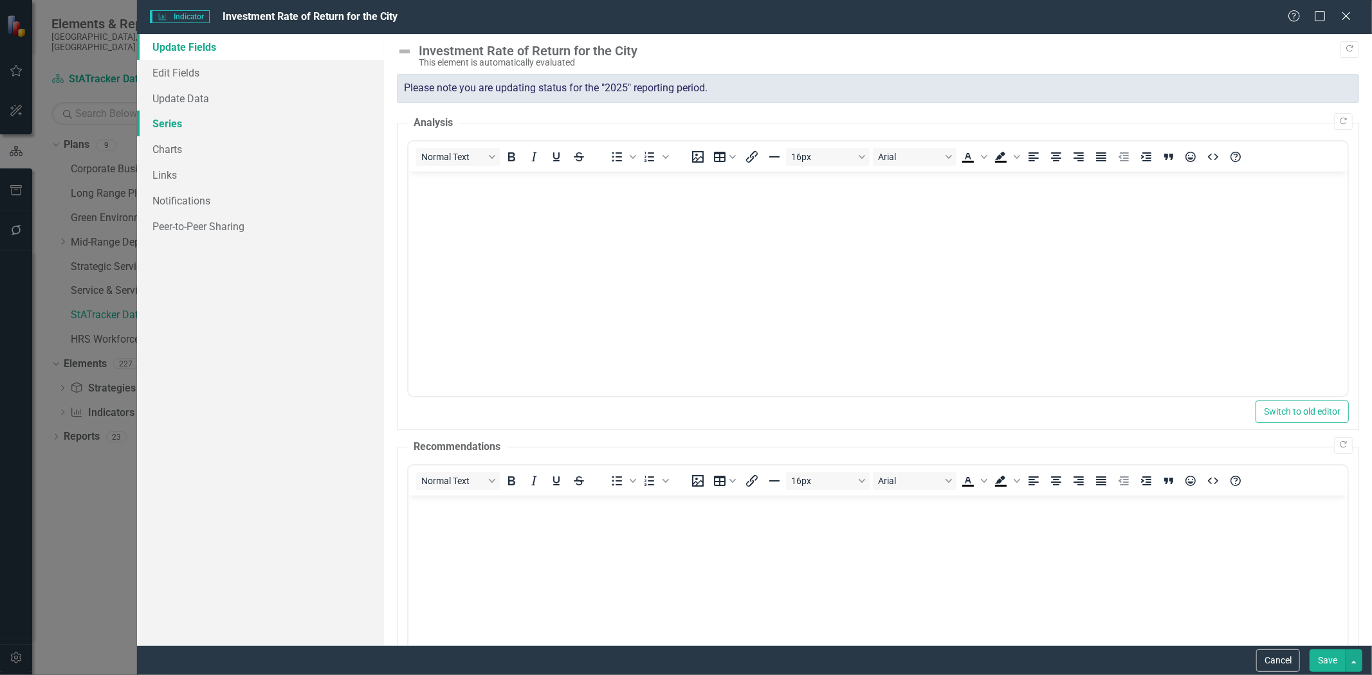
scroll to position [0, 0]
click at [171, 156] on link "Charts" at bounding box center [260, 149] width 247 height 26
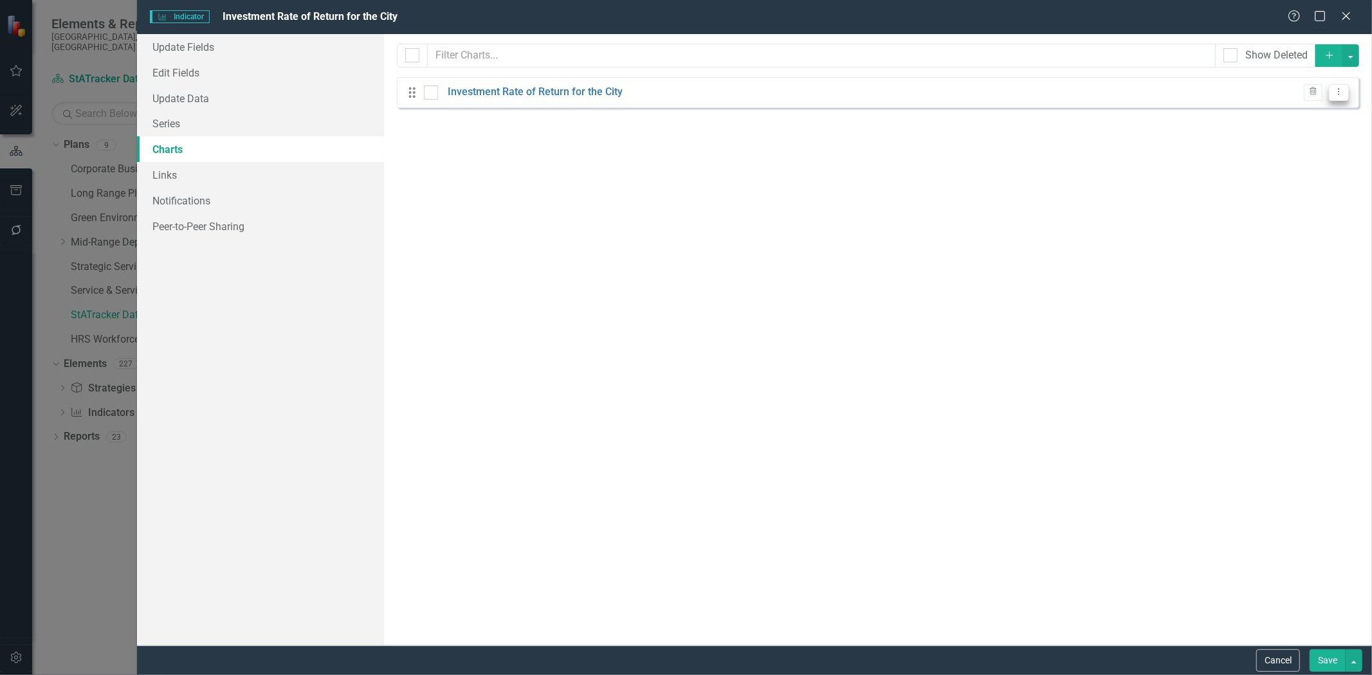
click at [1335, 91] on icon "Dropdown Menu" at bounding box center [1339, 91] width 11 height 8
click at [1303, 135] on link "Copy Duplicate Chart" at bounding box center [1298, 138] width 102 height 24
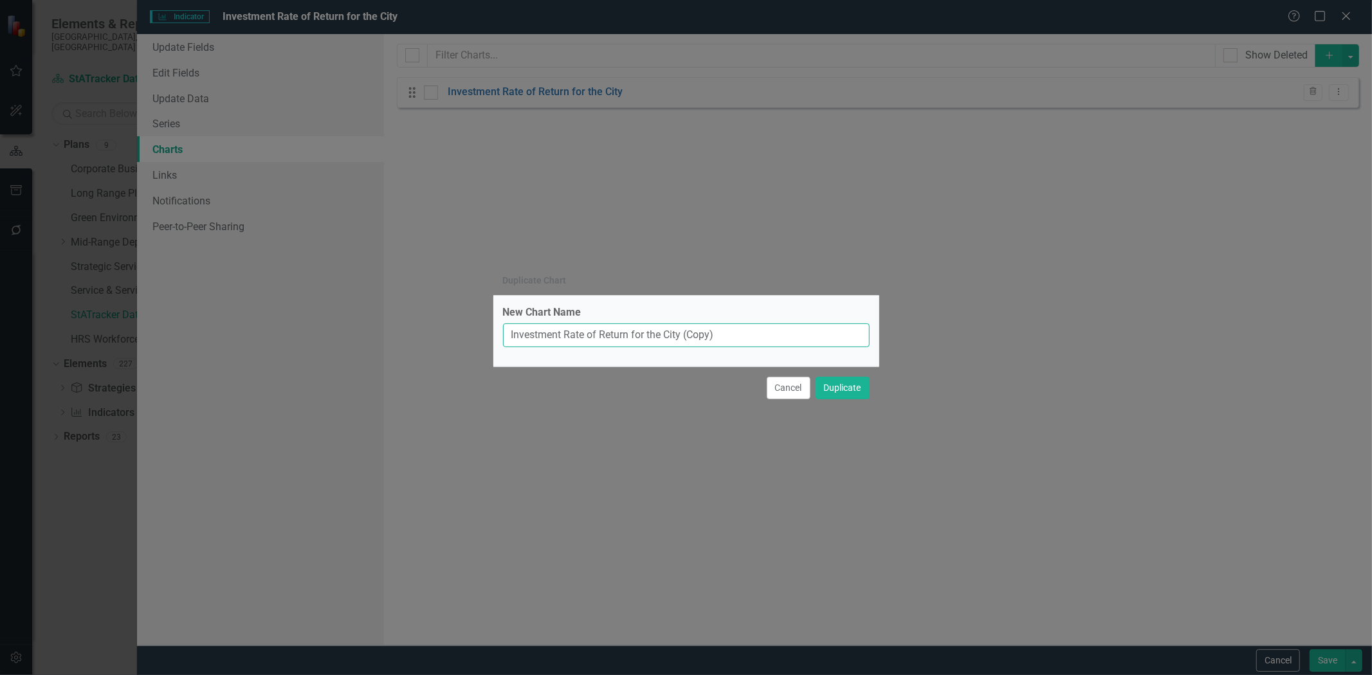
click at [717, 336] on input "Investment Rate of Return for the City (Copy)" at bounding box center [686, 336] width 367 height 24
type input "Investment Rate of Return for the City (Long Term)"
click at [831, 389] on button "Duplicate" at bounding box center [843, 388] width 54 height 23
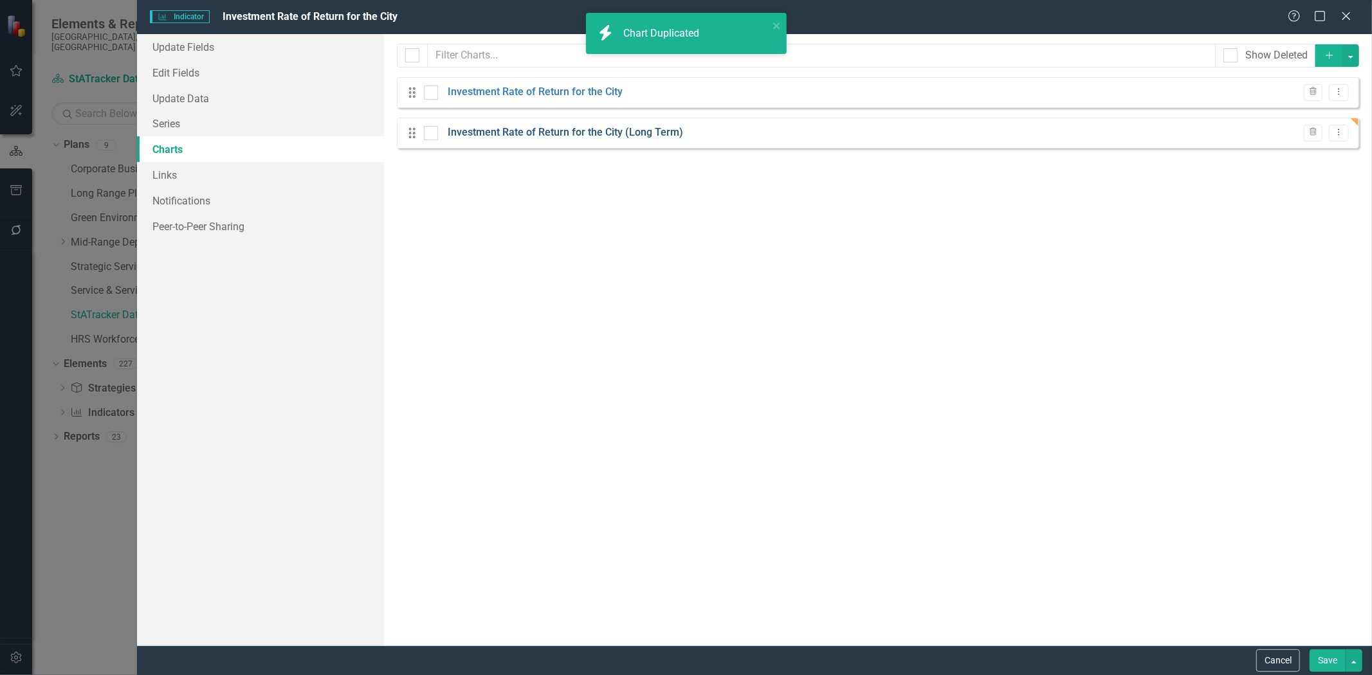
click at [634, 133] on link "Investment Rate of Return for the City (Long Term)" at bounding box center [565, 132] width 235 height 15
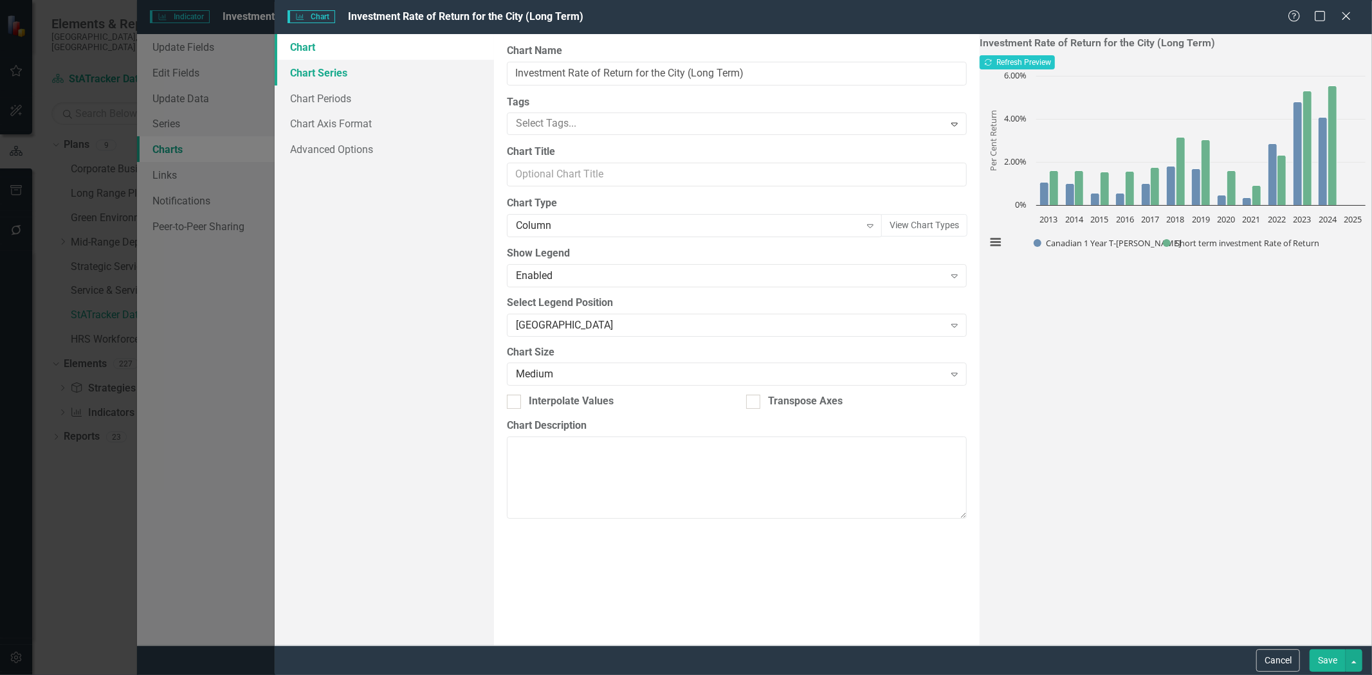
click at [331, 74] on link "Chart Series" at bounding box center [384, 73] width 219 height 26
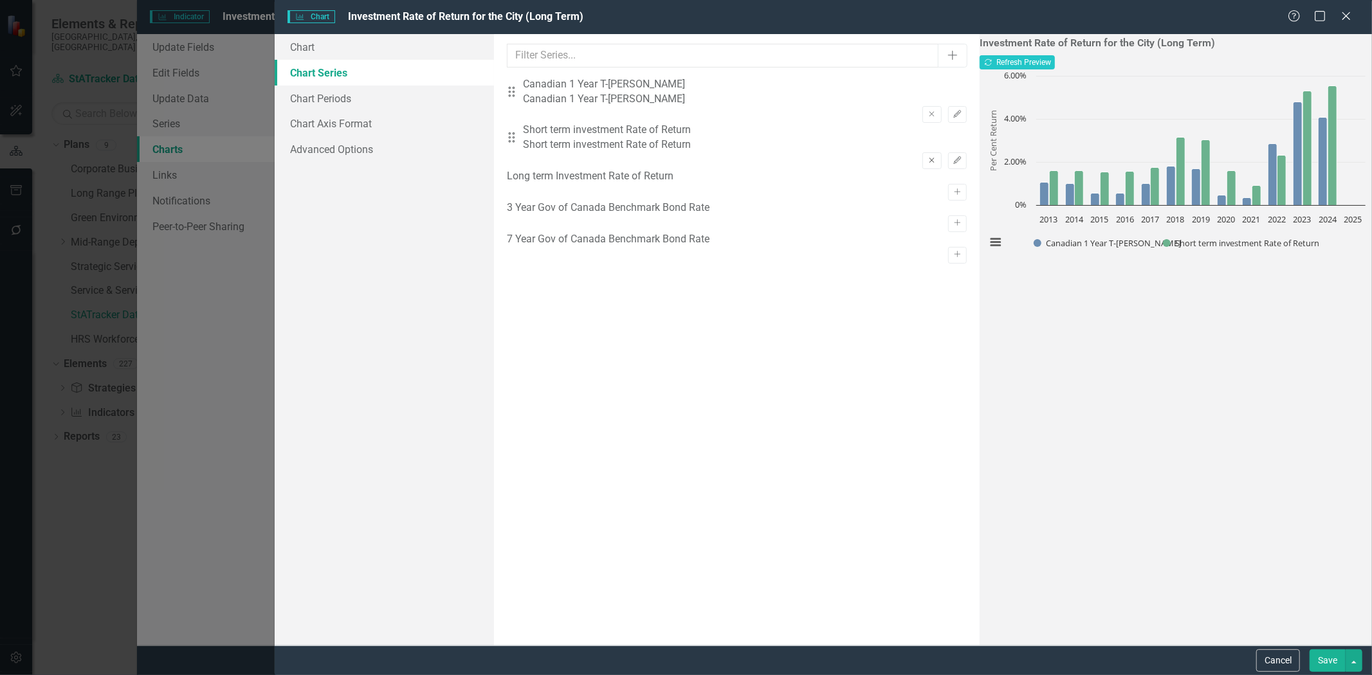
click at [927, 157] on icon "Remove" at bounding box center [932, 161] width 10 height 8
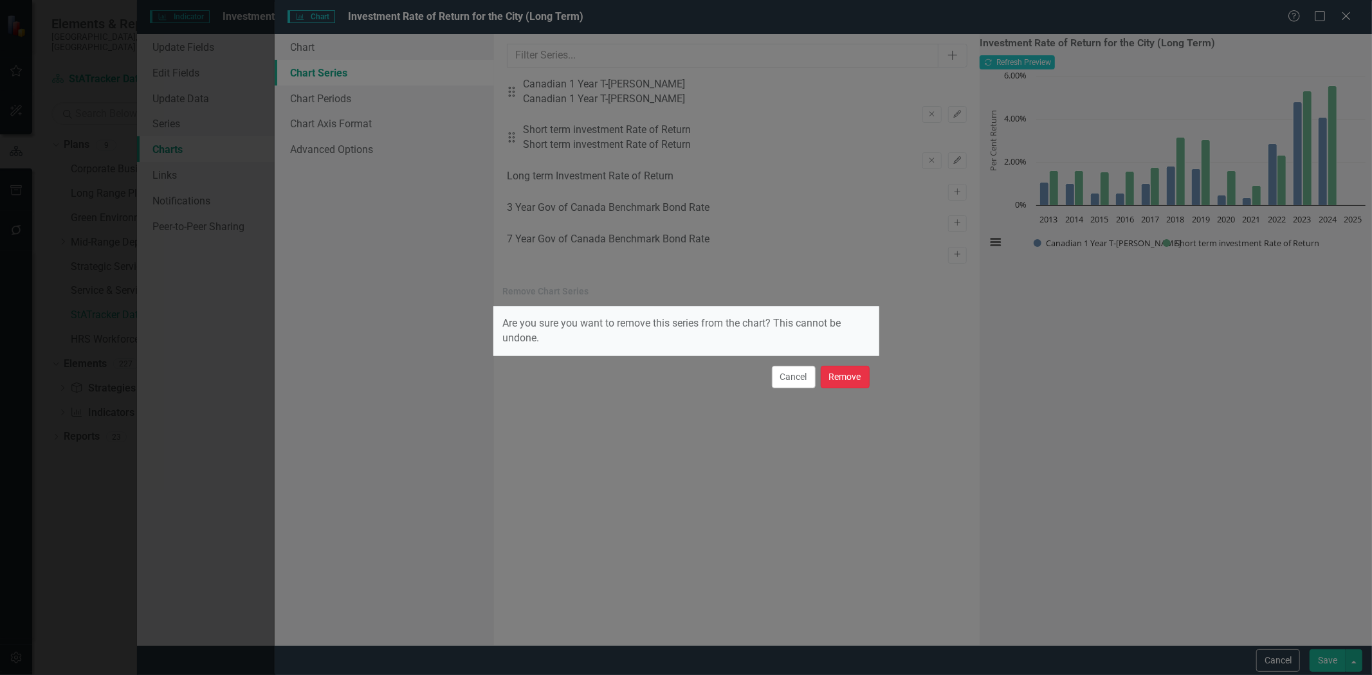
click at [844, 383] on button "Remove" at bounding box center [845, 377] width 49 height 23
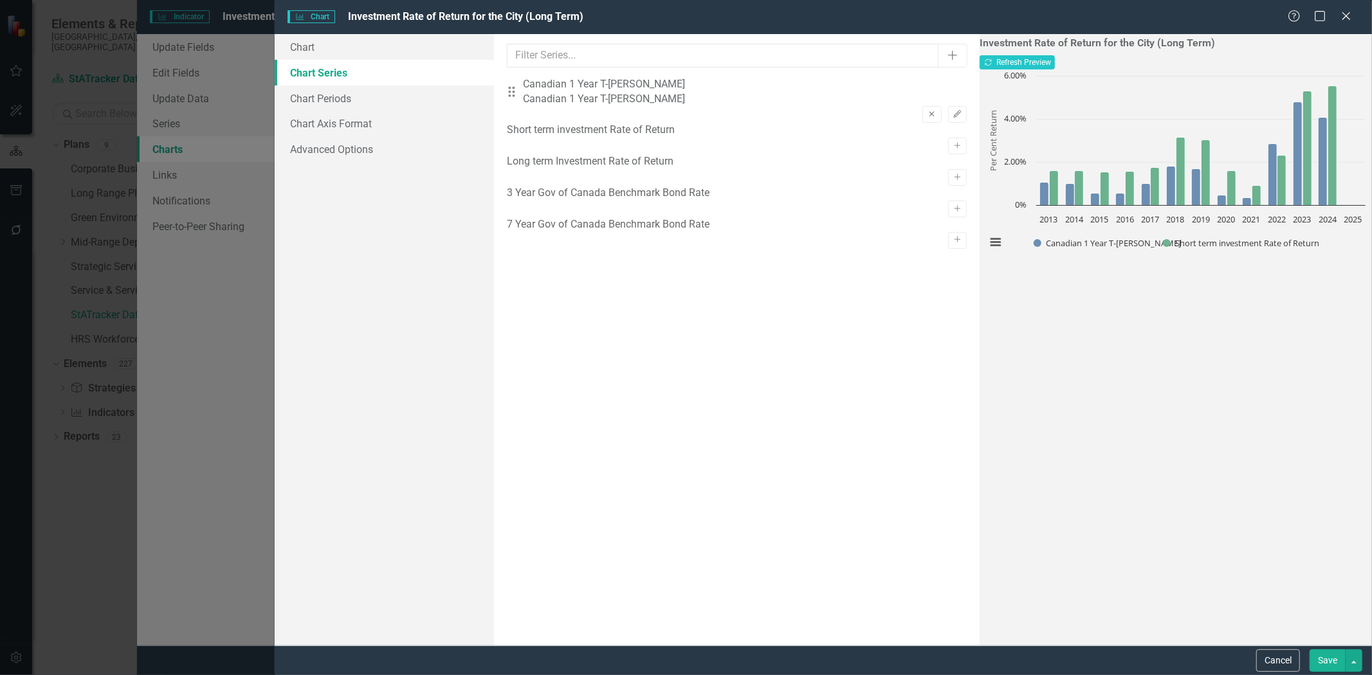
click at [927, 111] on icon "Remove" at bounding box center [932, 115] width 10 height 8
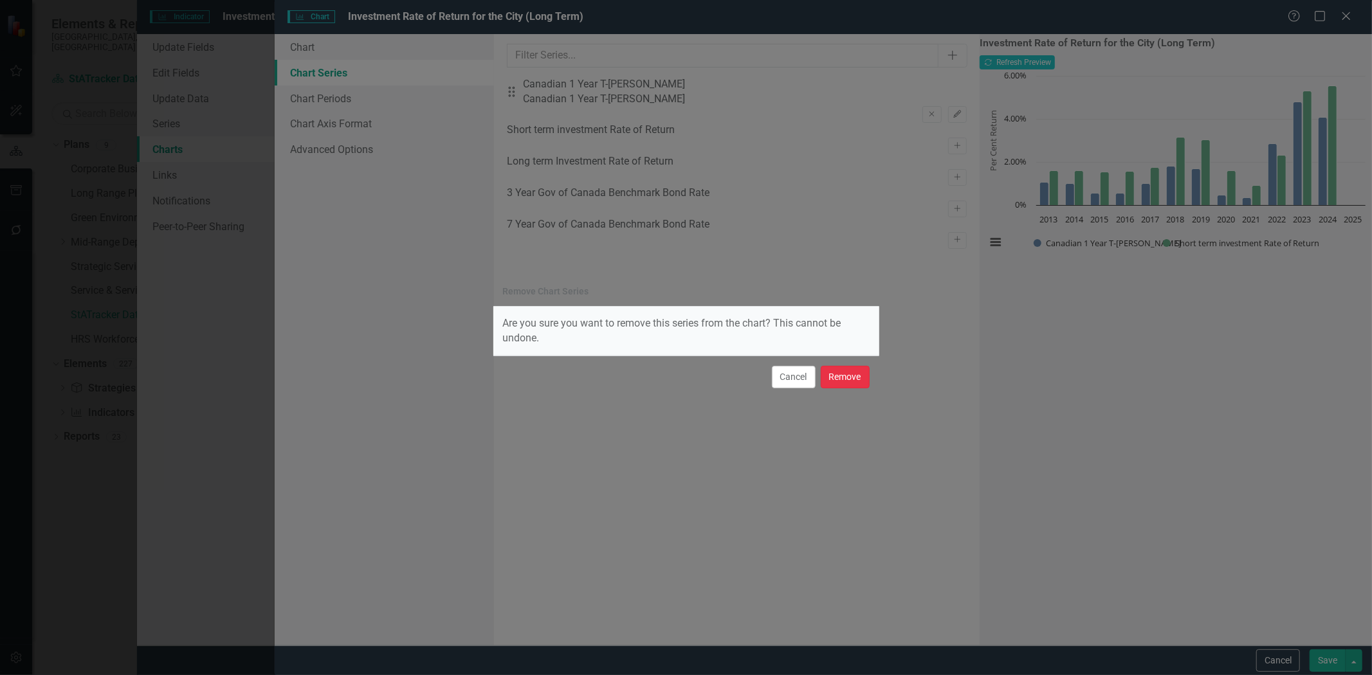
click at [832, 380] on button "Remove" at bounding box center [845, 377] width 49 height 23
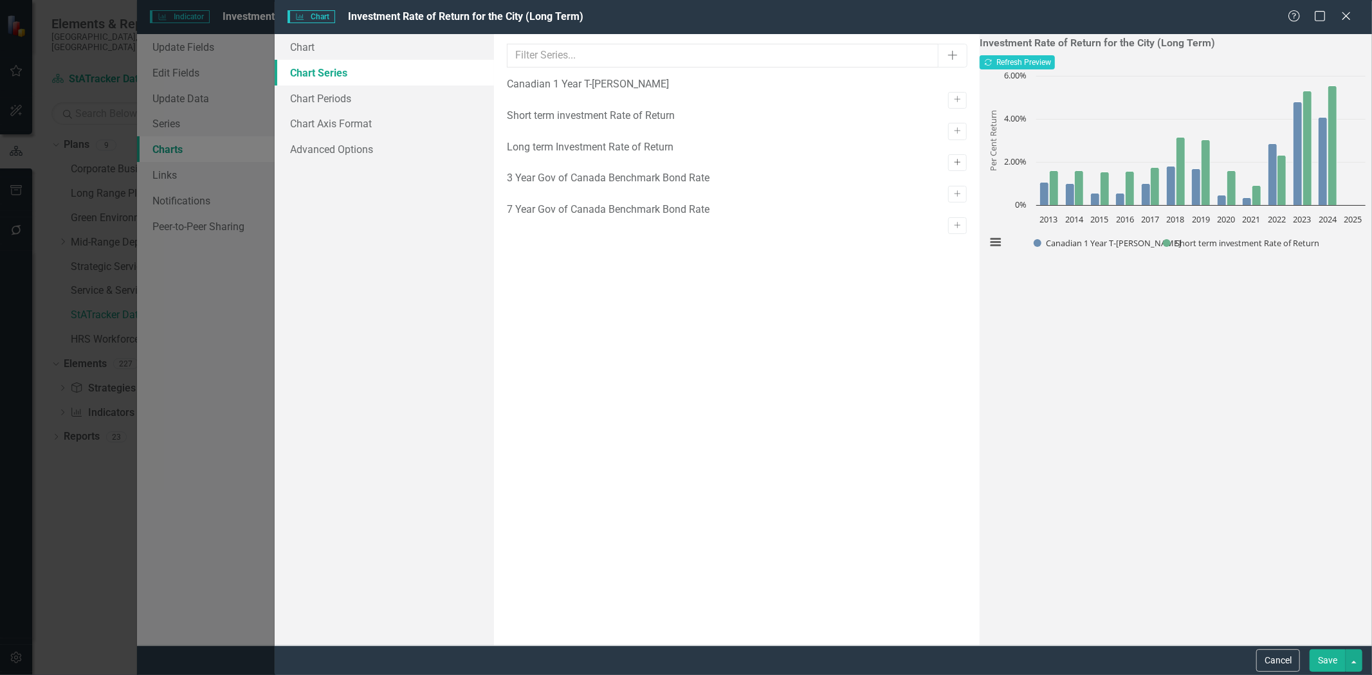
click at [953, 167] on icon "Activate" at bounding box center [958, 163] width 10 height 8
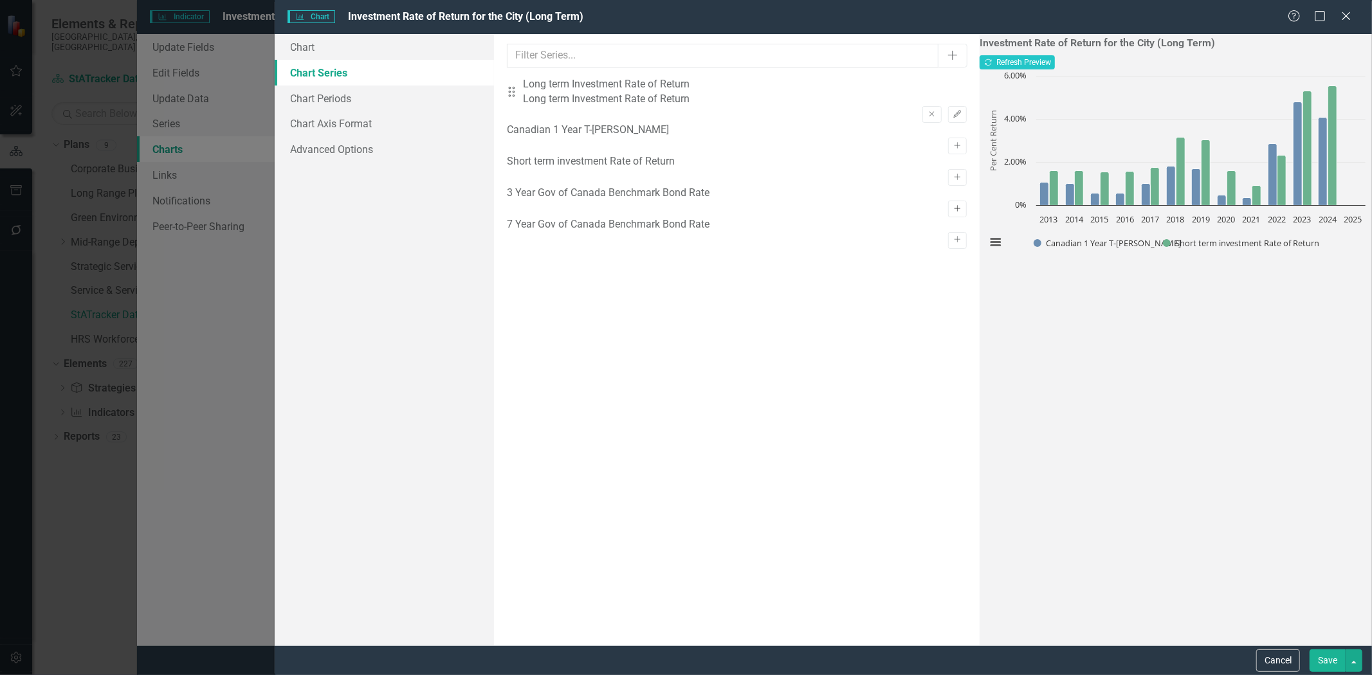
click at [954, 212] on icon "button" at bounding box center [957, 208] width 6 height 6
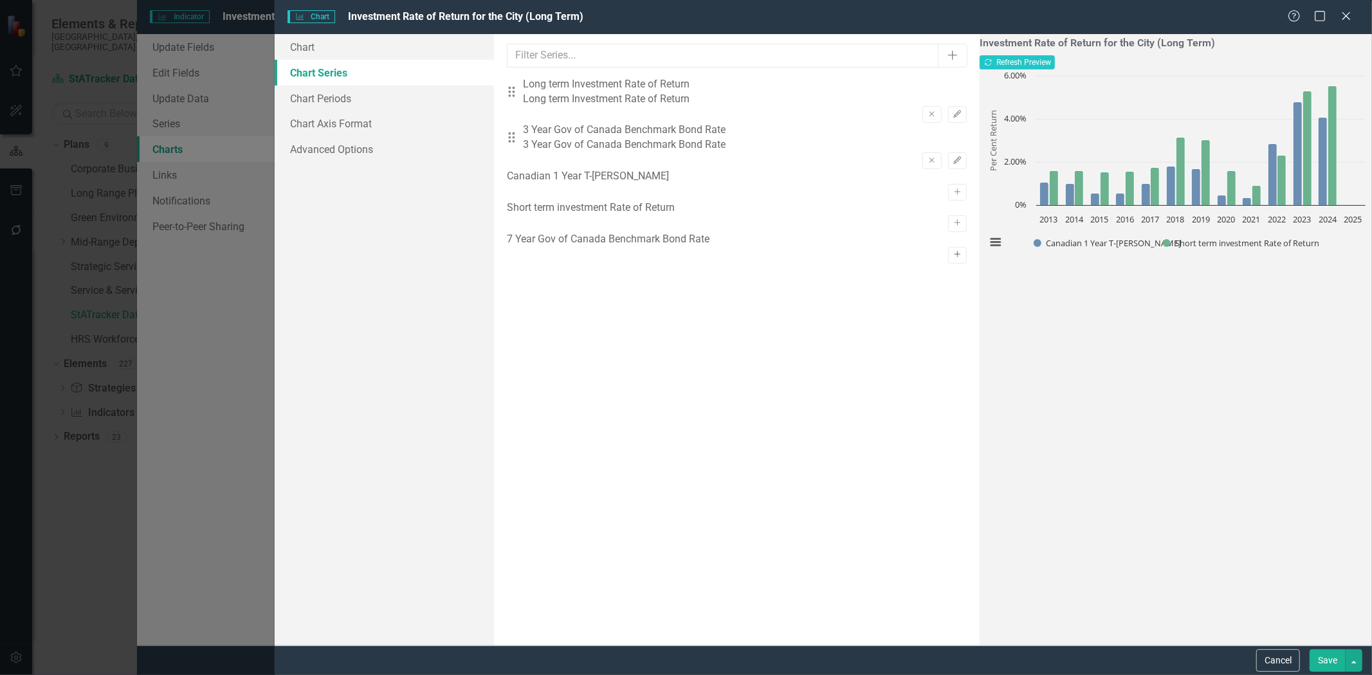
click at [953, 259] on icon "Activate" at bounding box center [958, 255] width 10 height 8
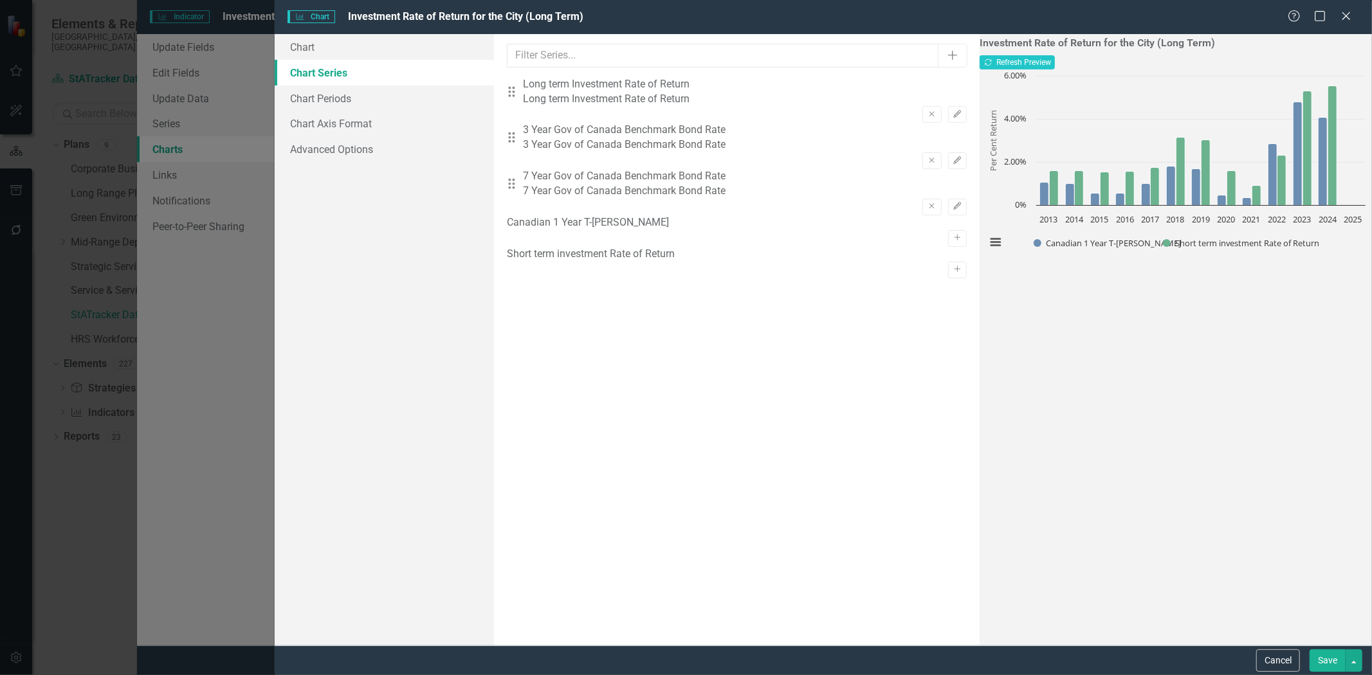
click at [1321, 658] on button "Save" at bounding box center [1328, 661] width 36 height 23
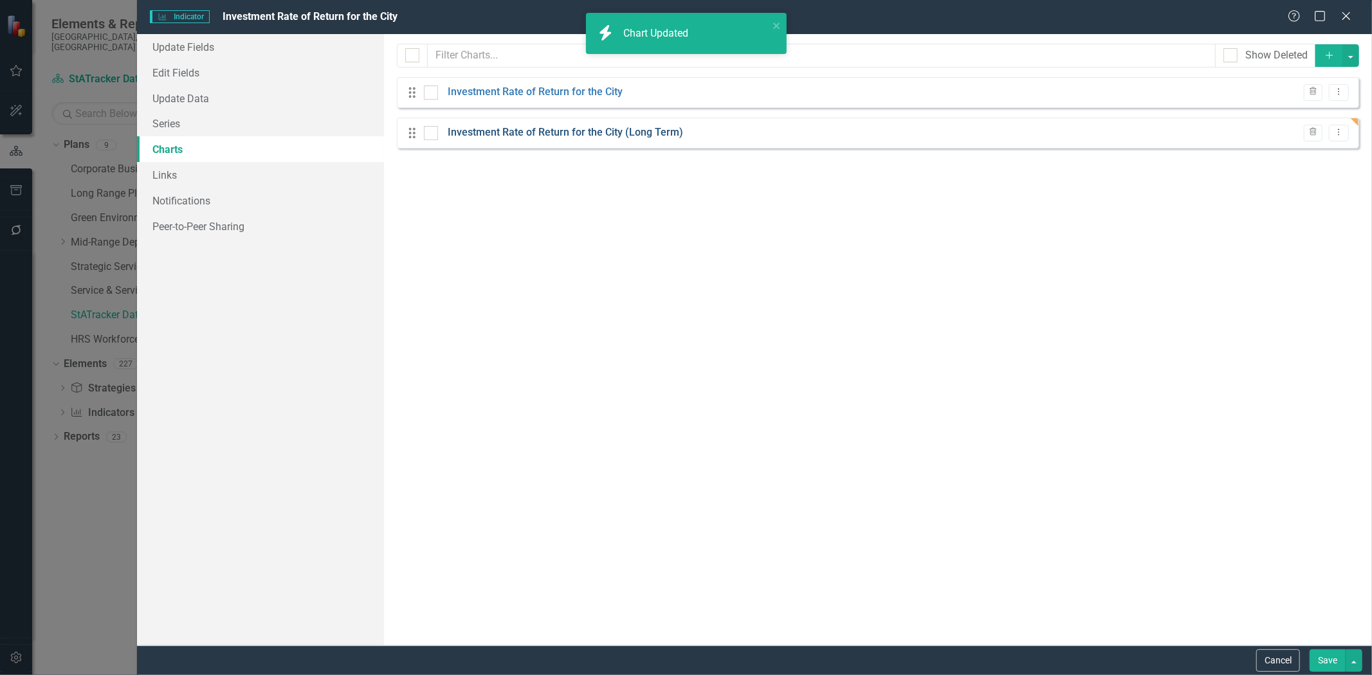
click at [586, 133] on link "Investment Rate of Return for the City (Long Term)" at bounding box center [565, 132] width 235 height 15
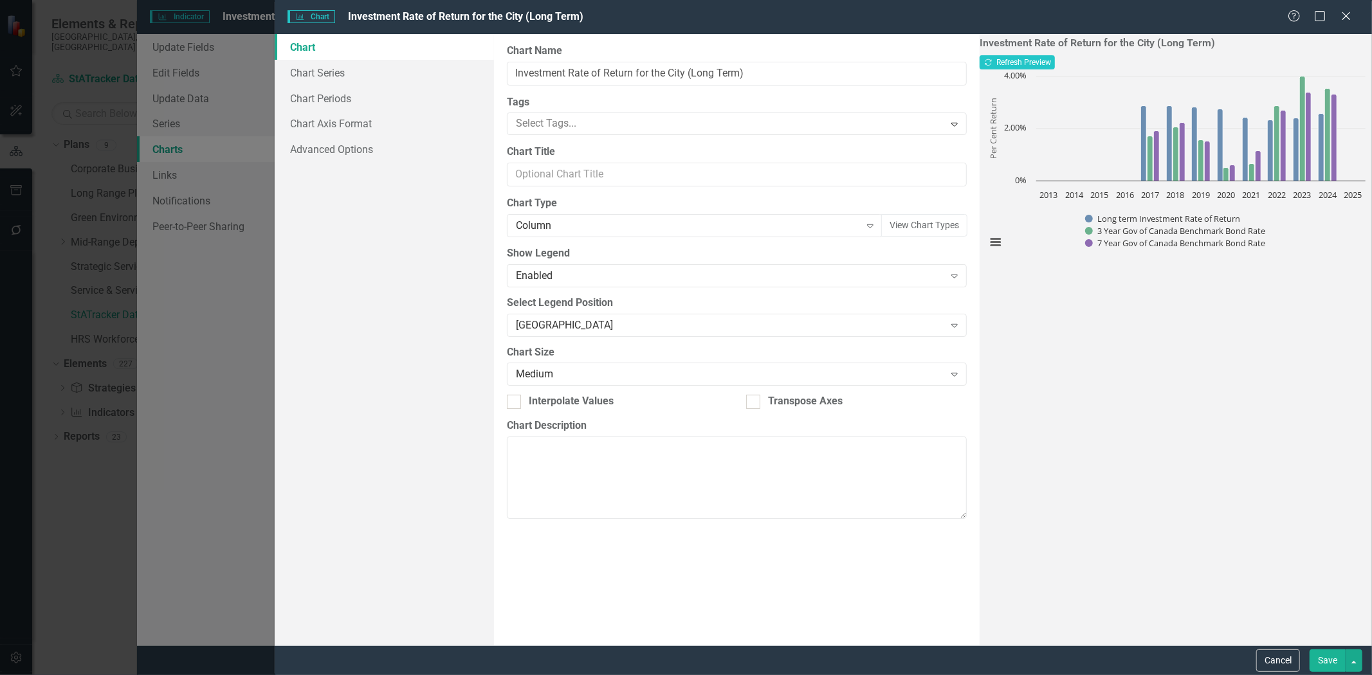
click at [1328, 661] on button "Save" at bounding box center [1328, 661] width 36 height 23
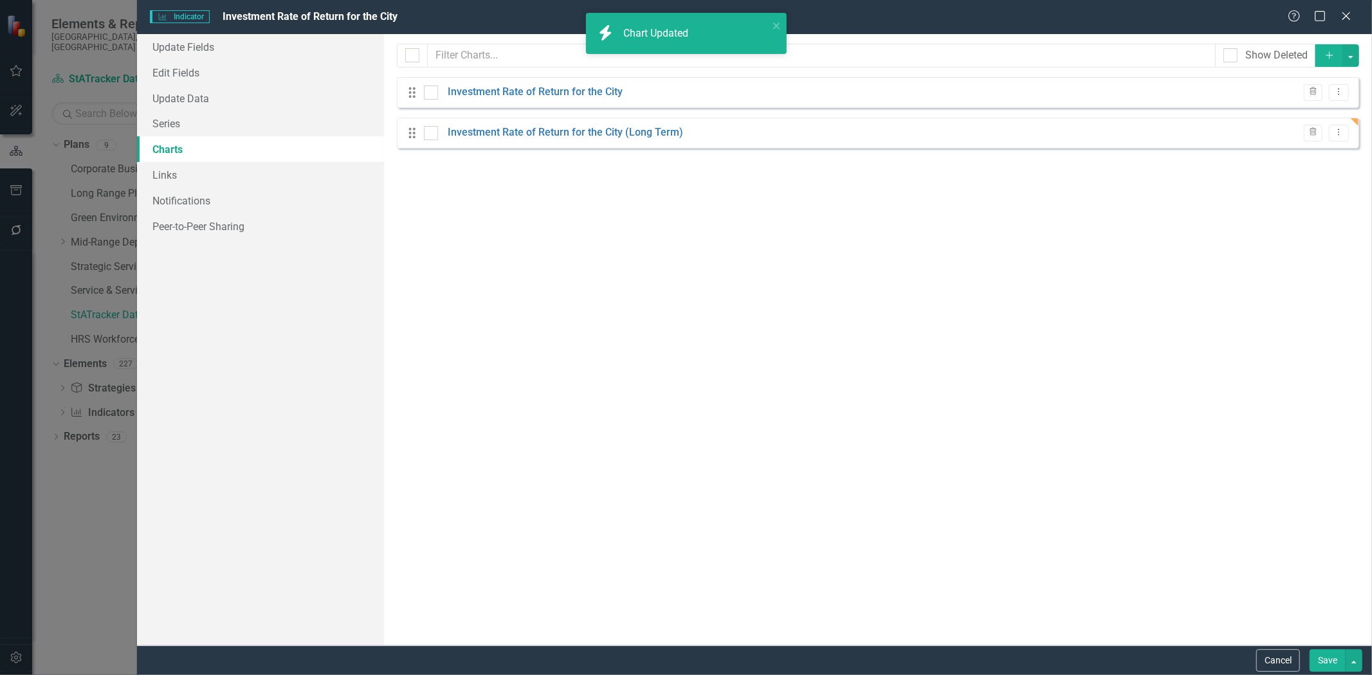
click at [1317, 657] on button "Save" at bounding box center [1328, 661] width 36 height 23
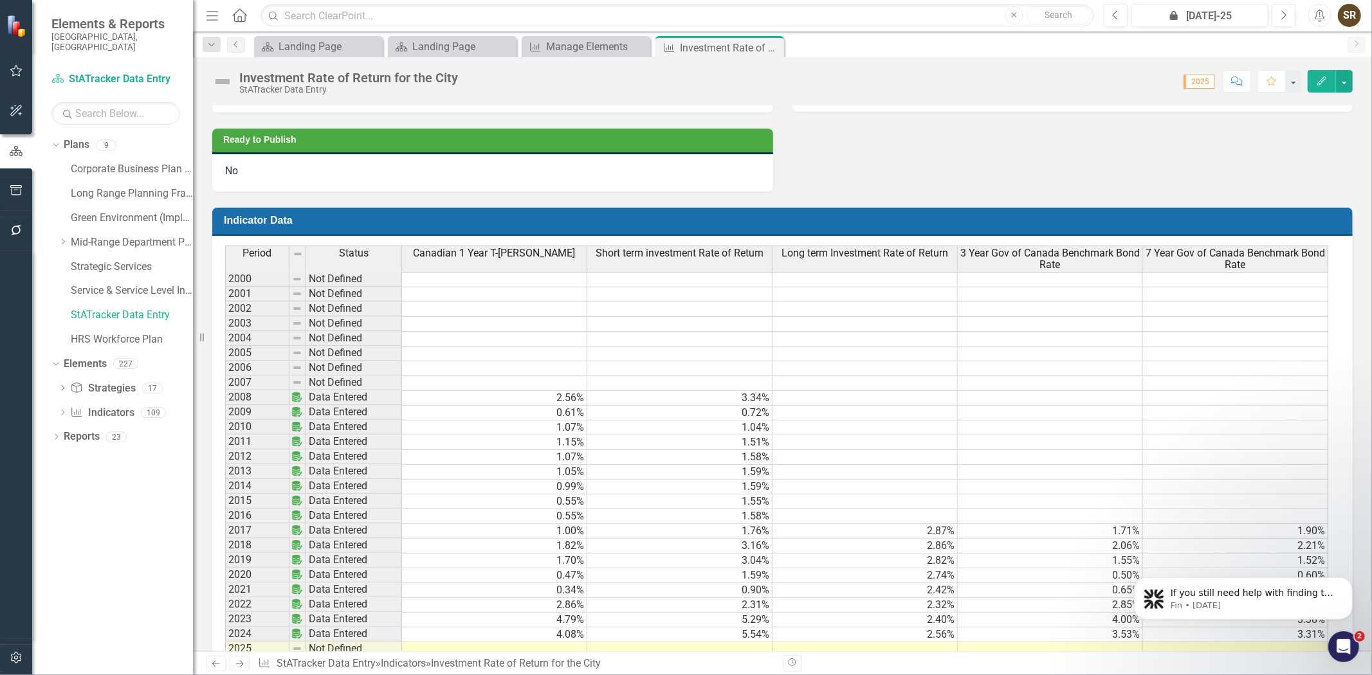
scroll to position [412, 0]
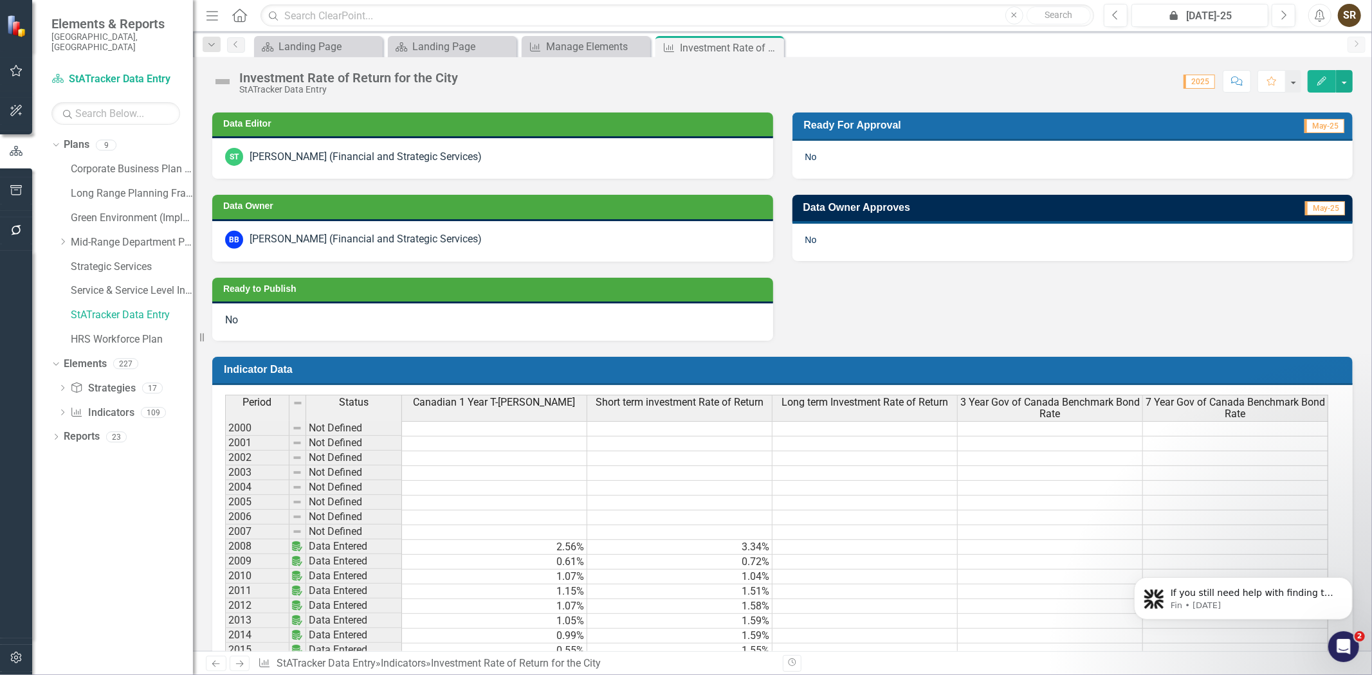
click at [1351, 318] on div "Description The indicator shows the City's short term investment returns as com…" at bounding box center [782, 379] width 1141 height 1405
drag, startPoint x: 1351, startPoint y: 302, endPoint x: 1352, endPoint y: 248, distance: 54.1
click at [1352, 248] on div "Data Editor ST [PERSON_NAME] (Financial and Strategic Services) Data Owner BB […" at bounding box center [783, 218] width 1160 height 244
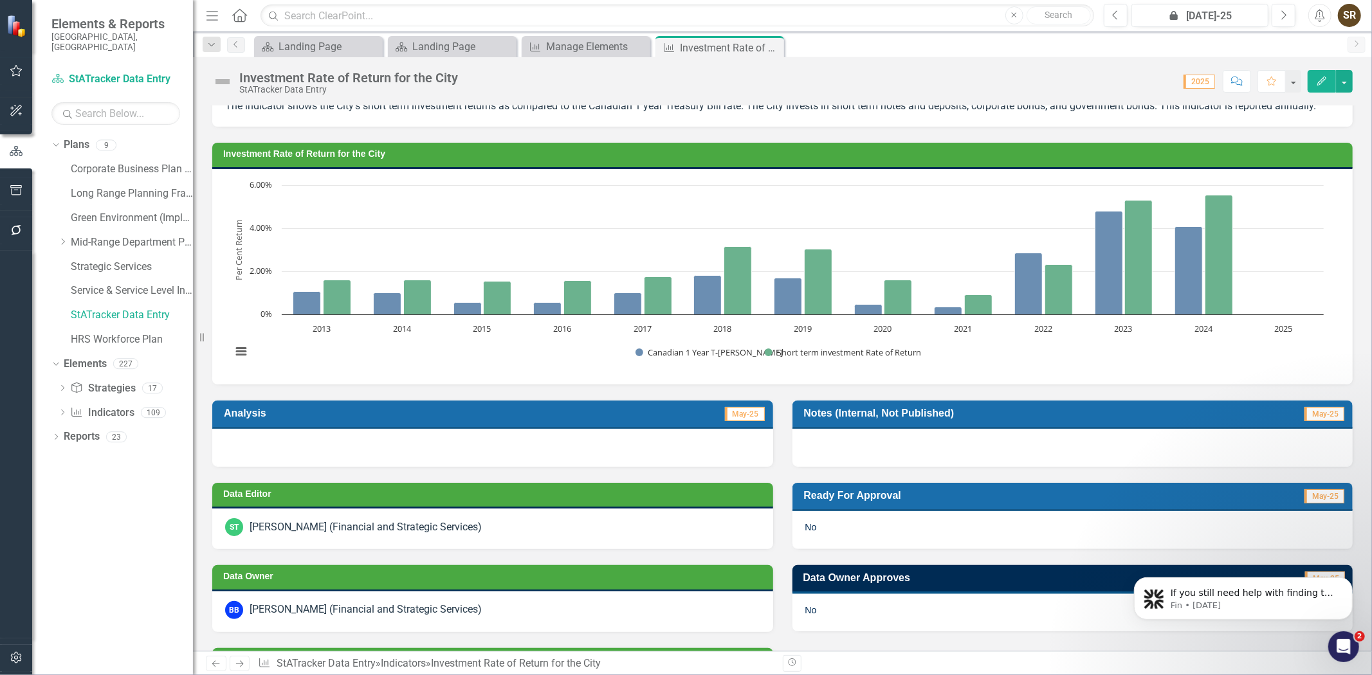
scroll to position [17, 0]
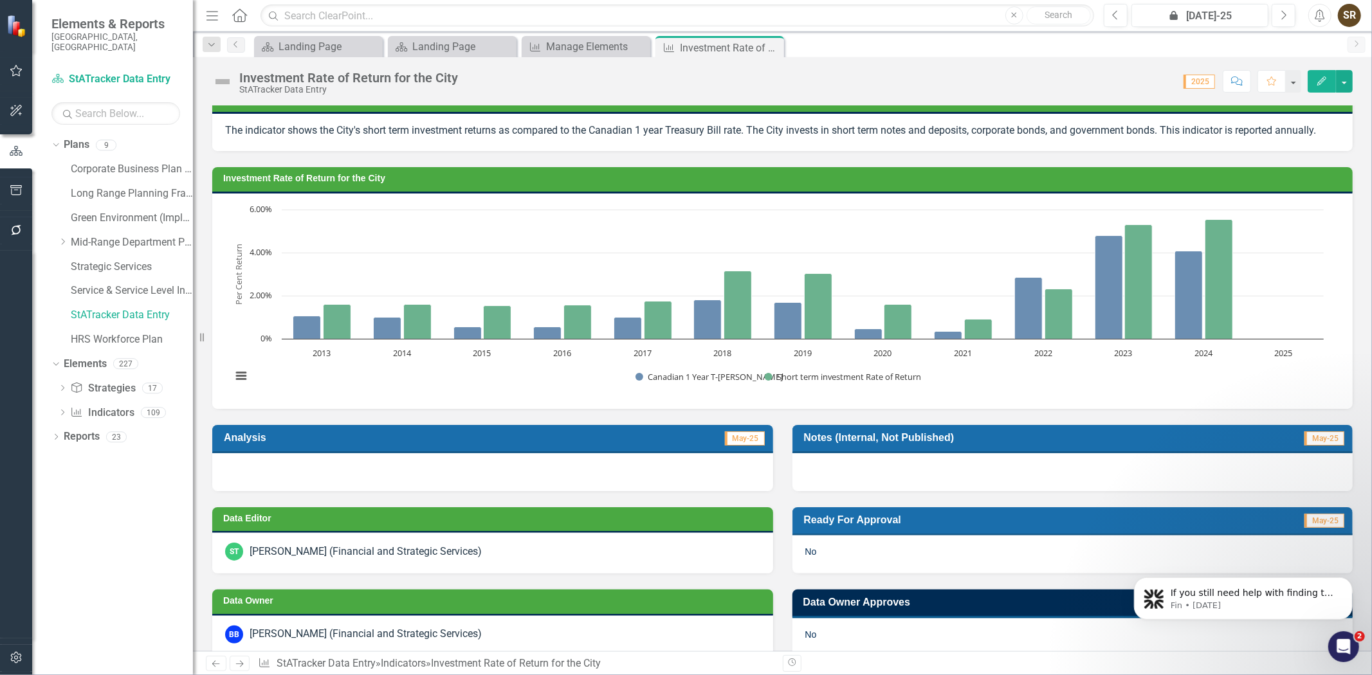
click at [1320, 84] on icon "button" at bounding box center [1321, 81] width 9 height 9
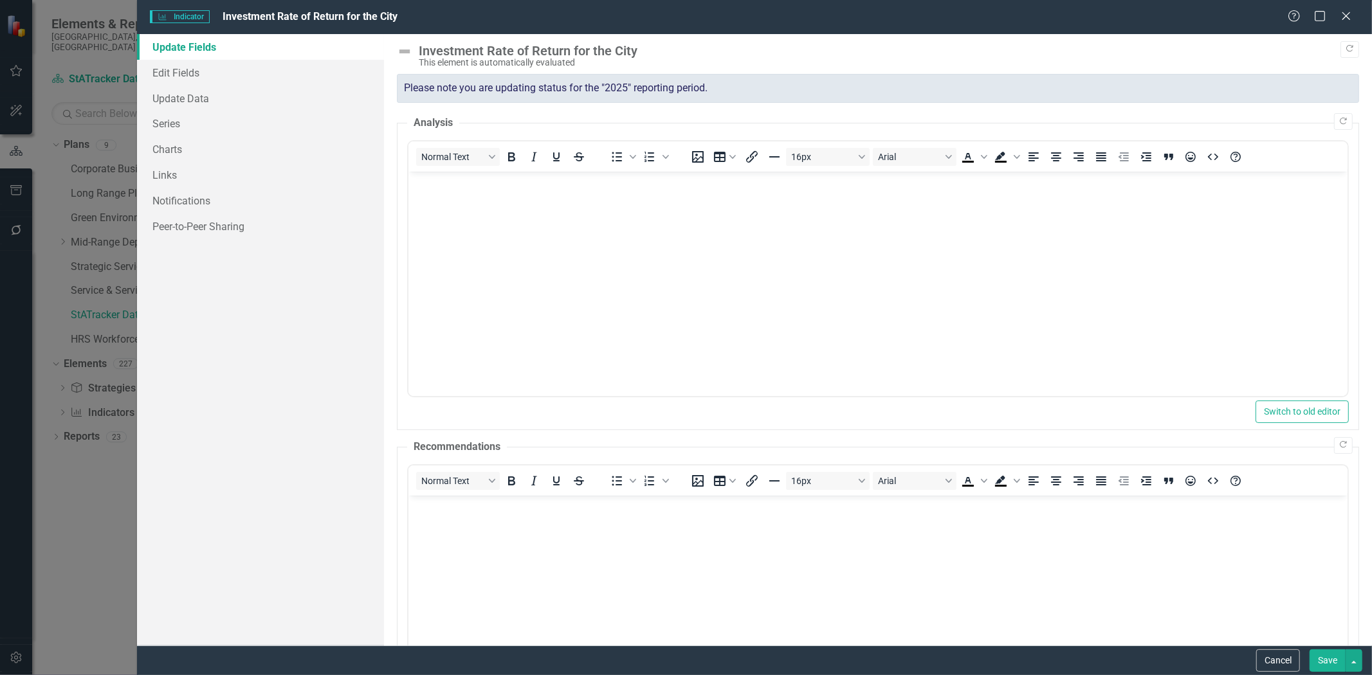
scroll to position [0, 0]
click at [171, 151] on link "Charts" at bounding box center [260, 149] width 247 height 26
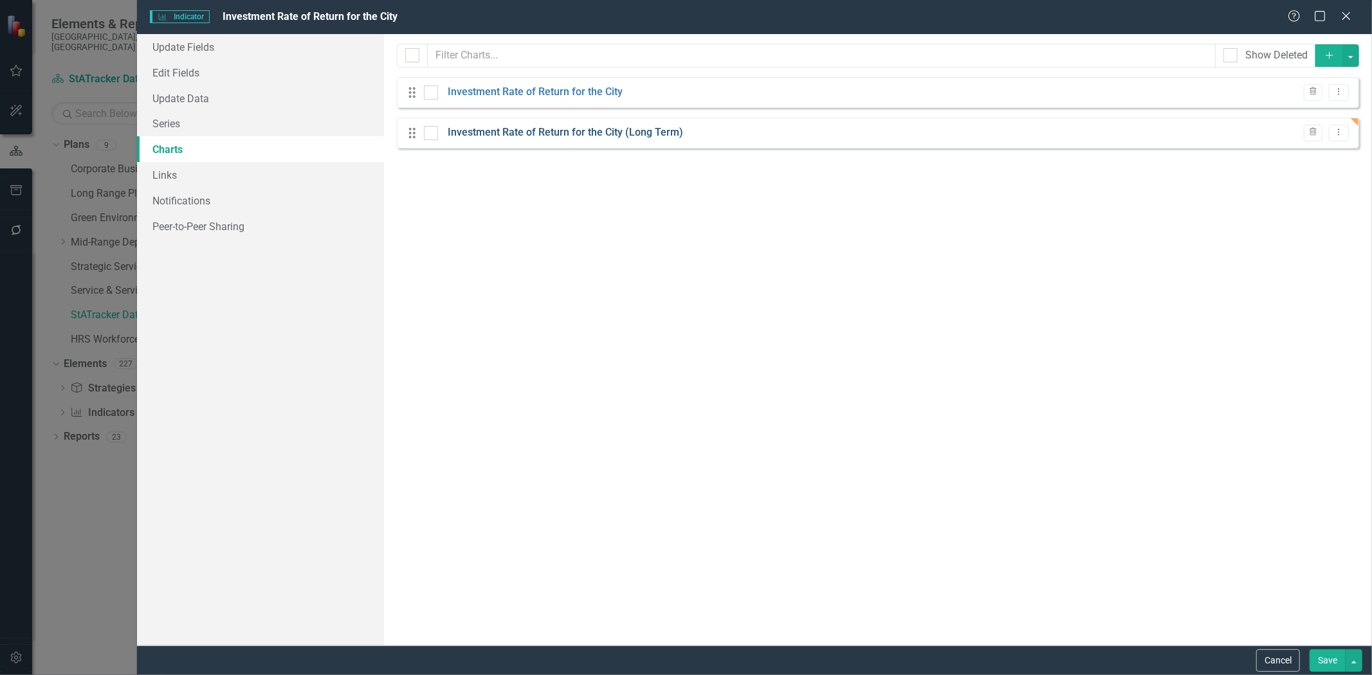
click at [556, 138] on link "Investment Rate of Return for the City (Long Term)" at bounding box center [565, 132] width 235 height 15
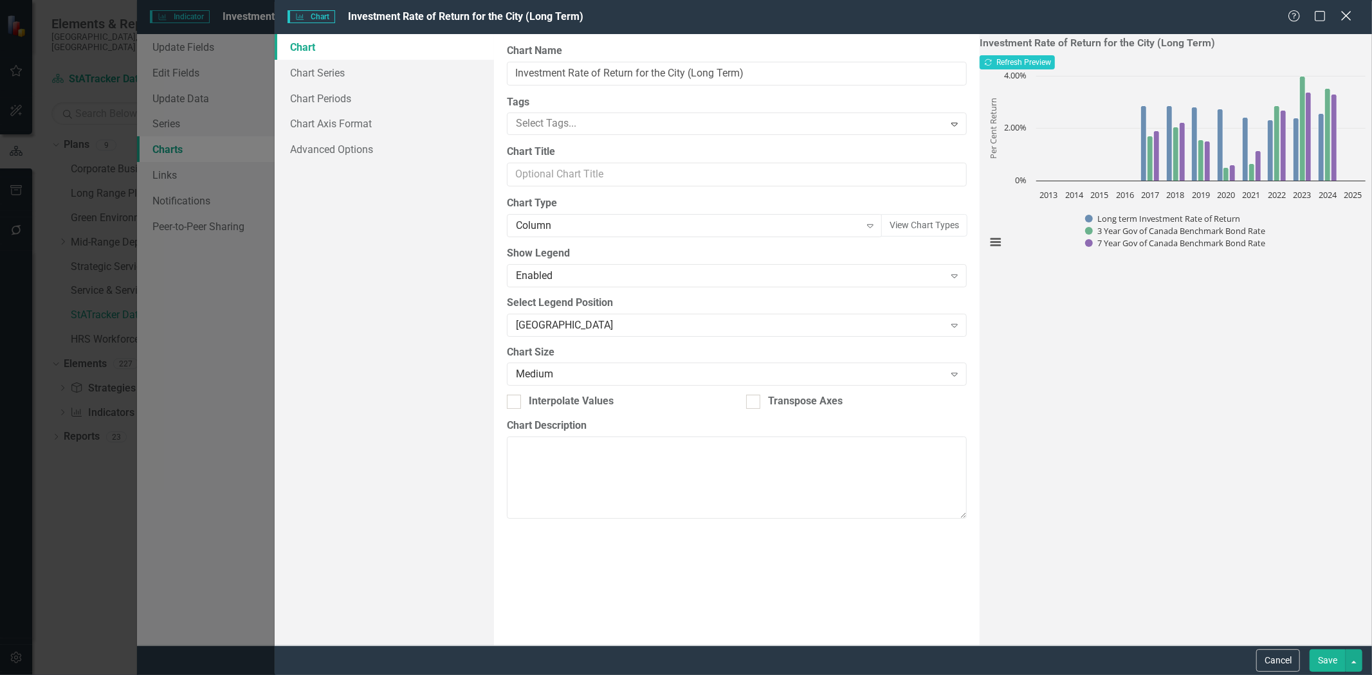
click at [1341, 20] on icon "Close" at bounding box center [1346, 16] width 16 height 12
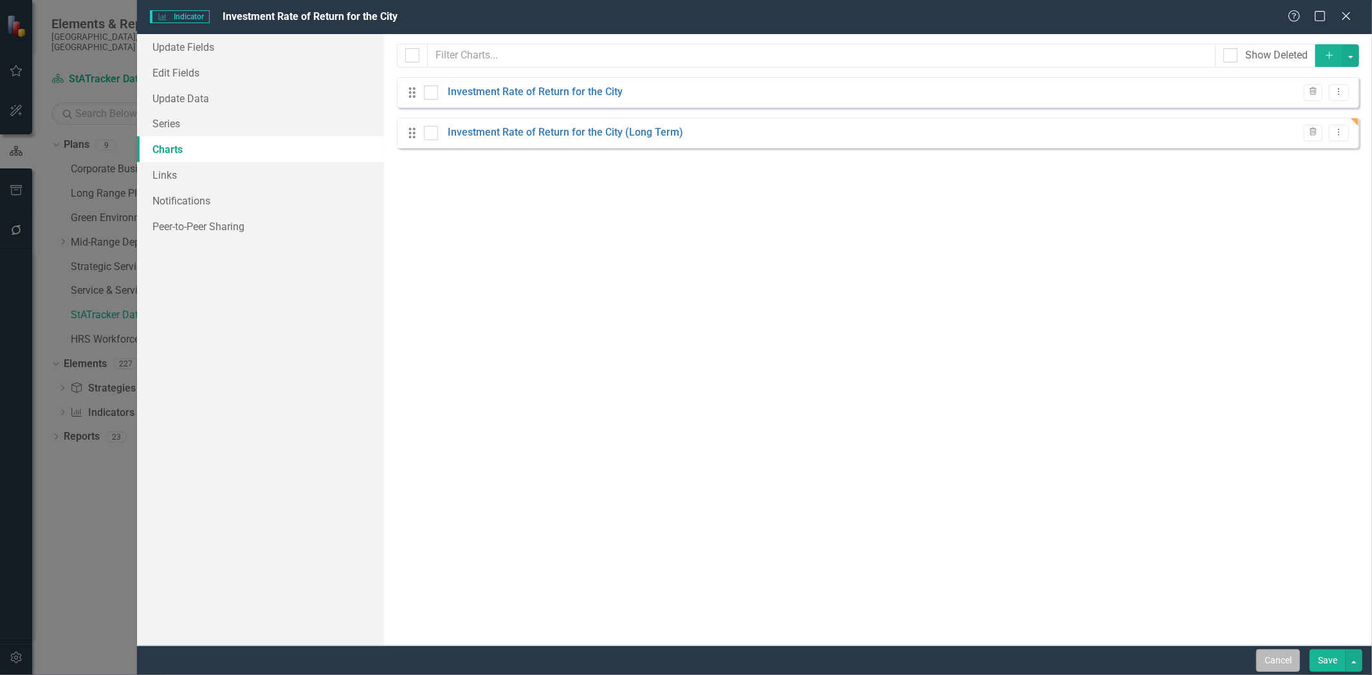
click at [1266, 659] on button "Cancel" at bounding box center [1278, 661] width 44 height 23
